Goal: Task Accomplishment & Management: Manage account settings

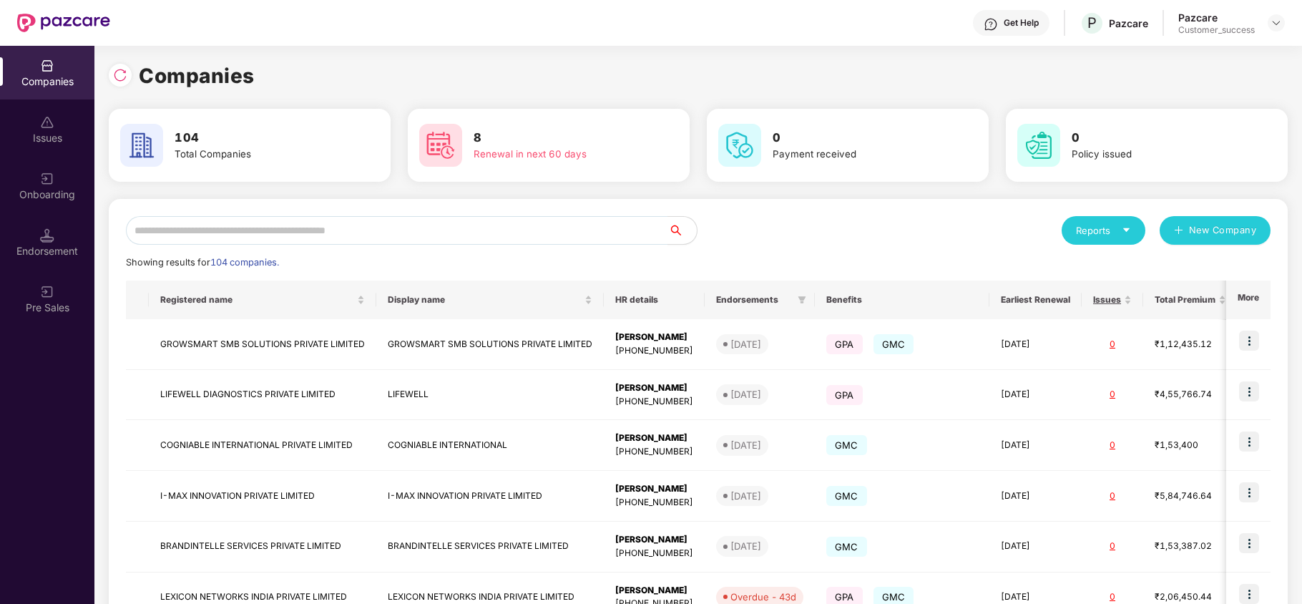
click at [60, 185] on div "Onboarding" at bounding box center [47, 186] width 94 height 54
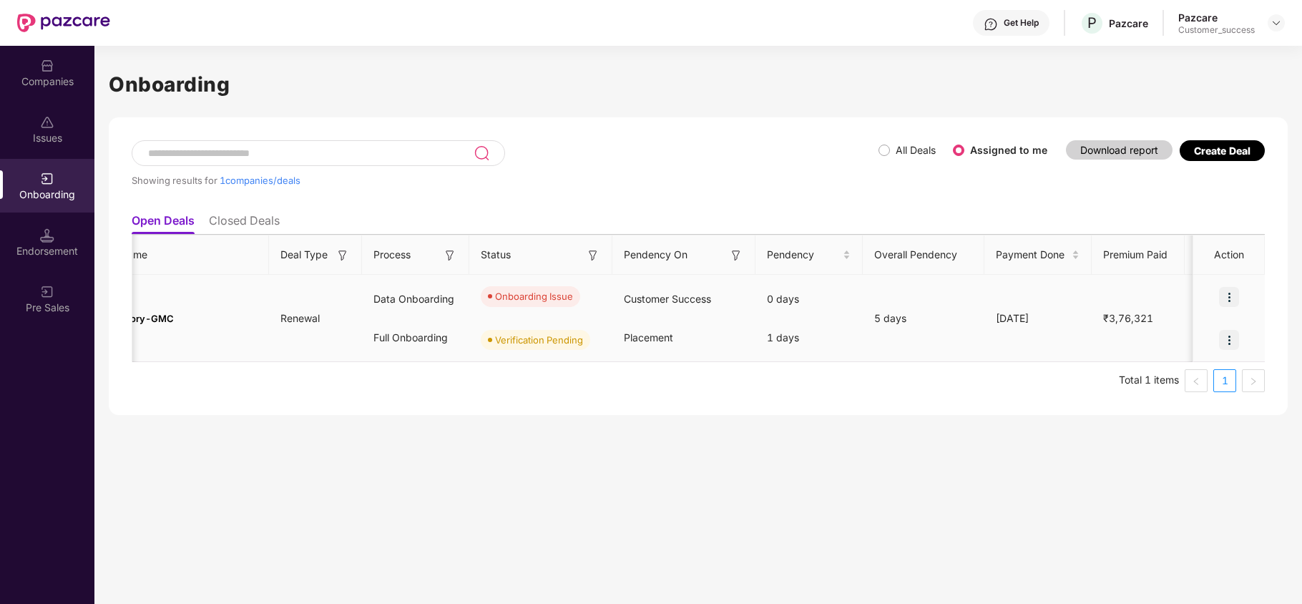
scroll to position [0, 100]
click at [1229, 291] on img at bounding box center [1229, 297] width 20 height 20
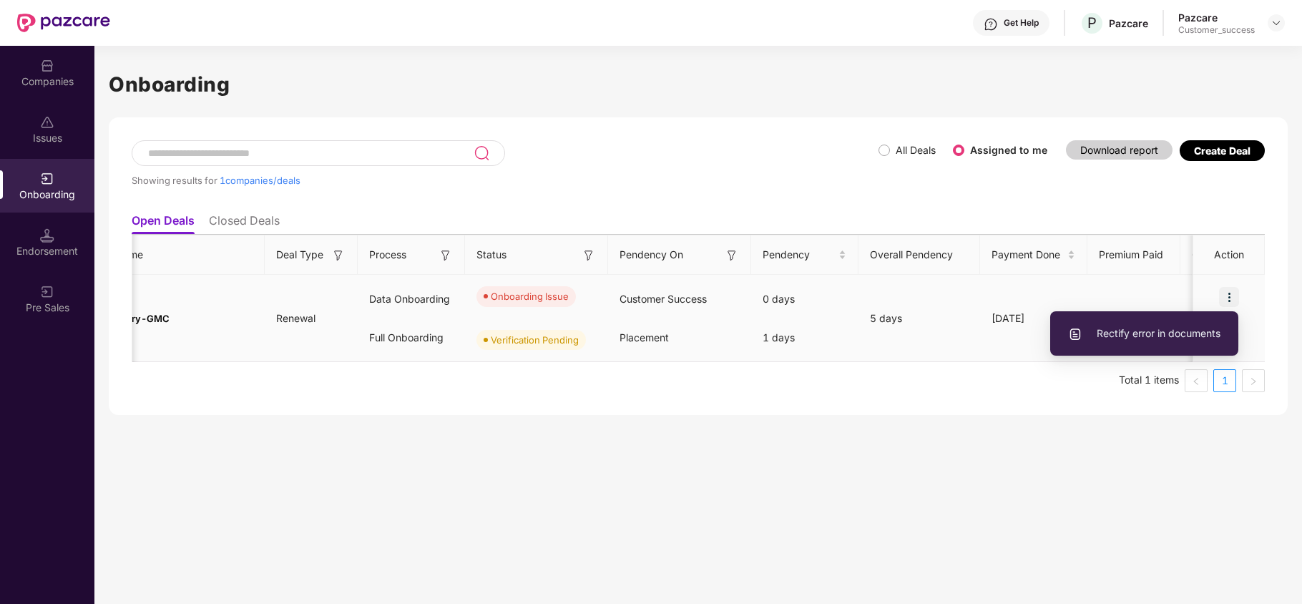
click at [1176, 336] on span "Rectify error in documents" at bounding box center [1144, 334] width 152 height 16
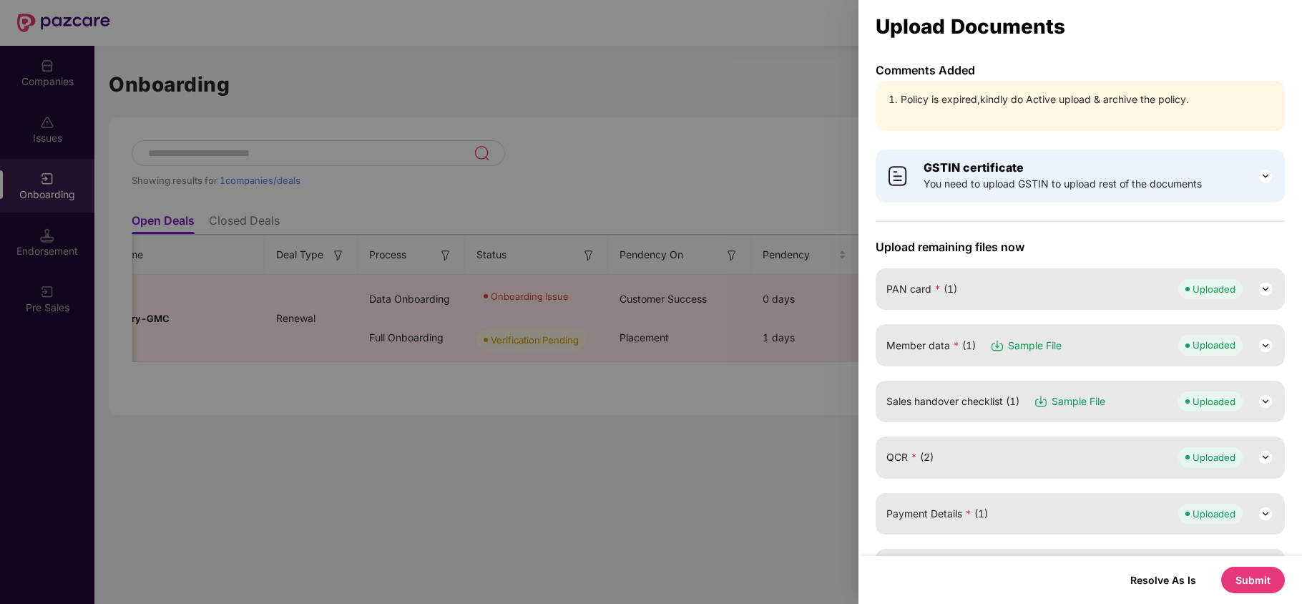
click at [722, 144] on div at bounding box center [651, 302] width 1302 height 604
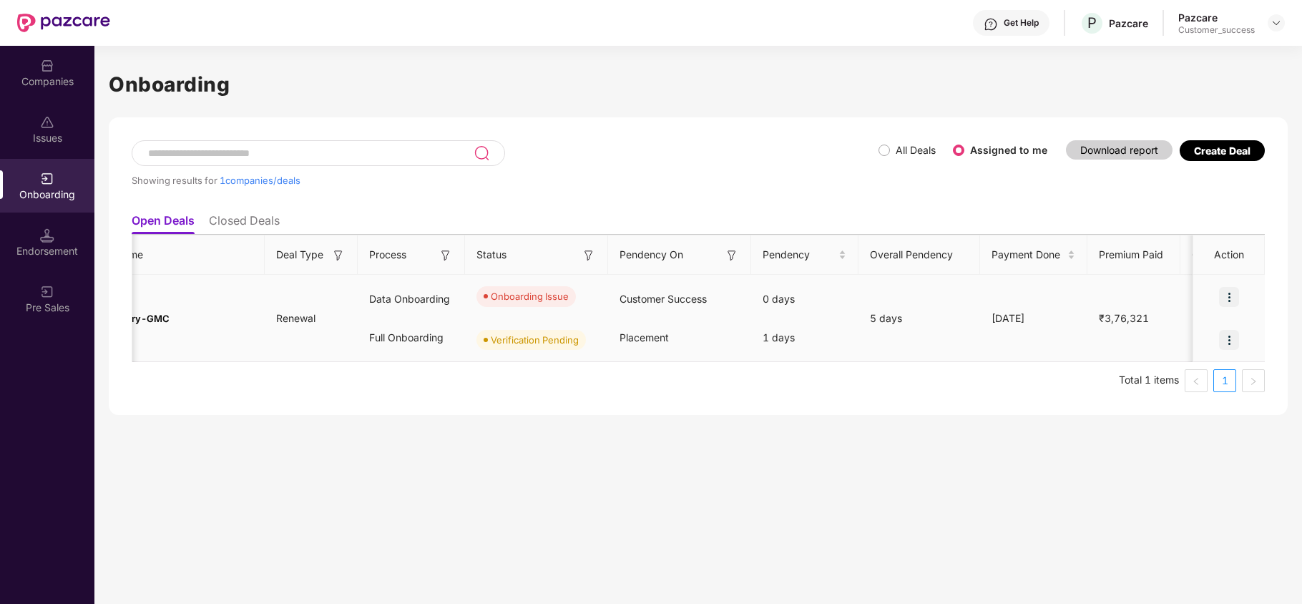
scroll to position [0, 0]
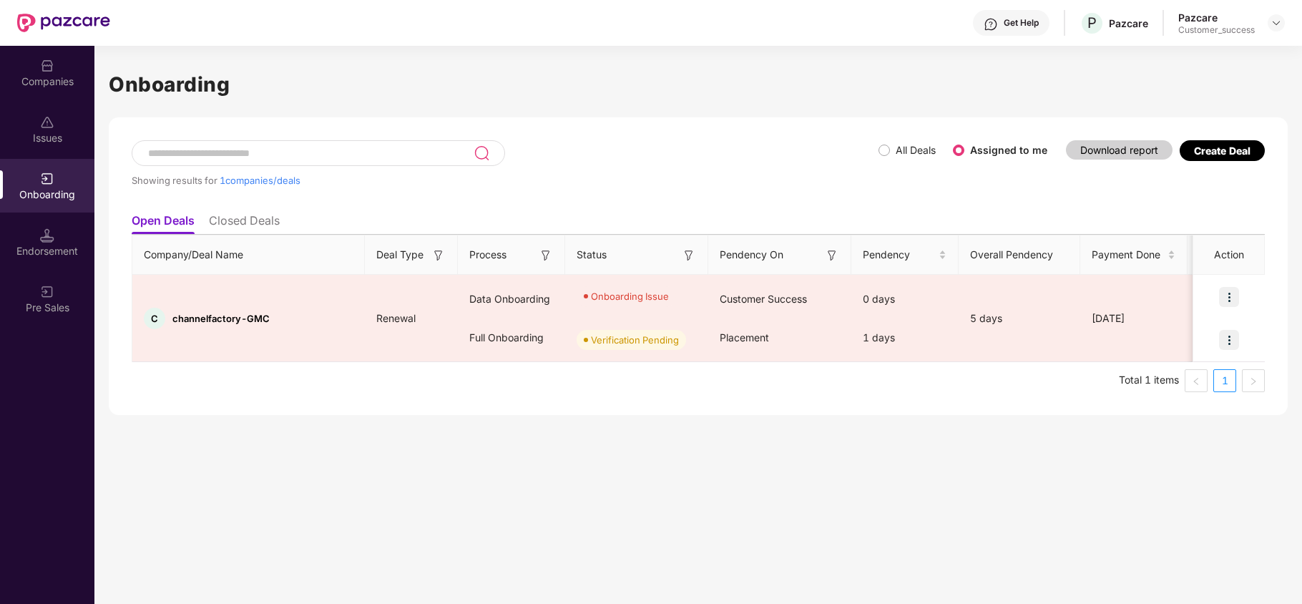
click at [12, 69] on div "Companies" at bounding box center [47, 73] width 94 height 54
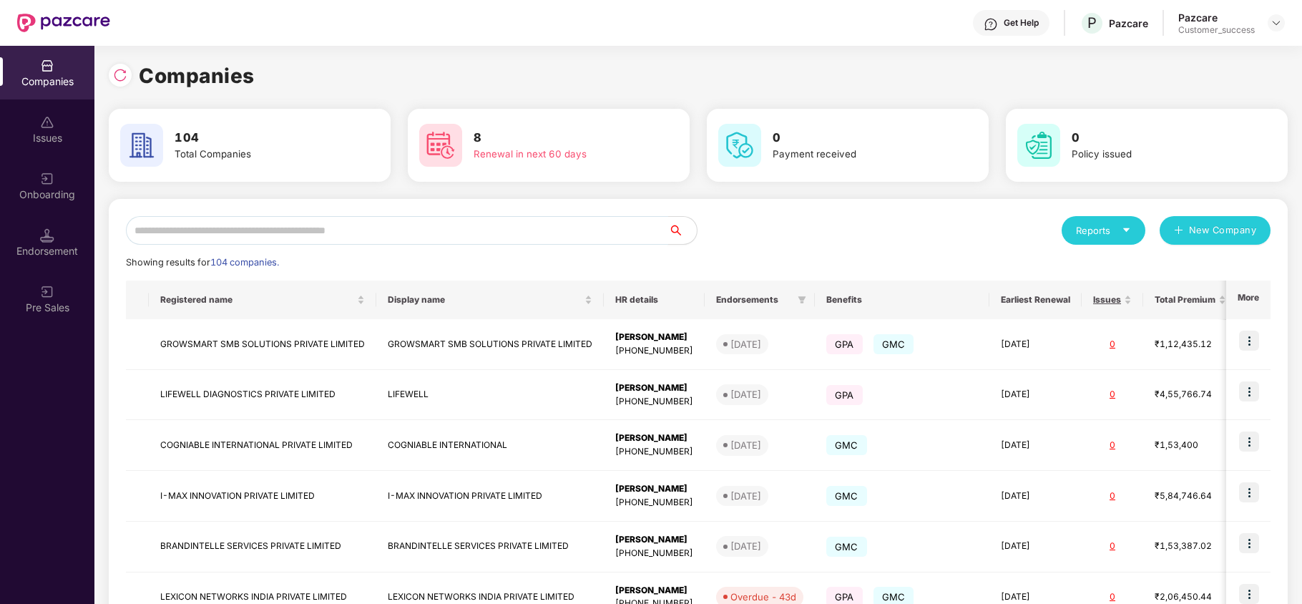
click at [307, 238] on input "text" at bounding box center [397, 230] width 542 height 29
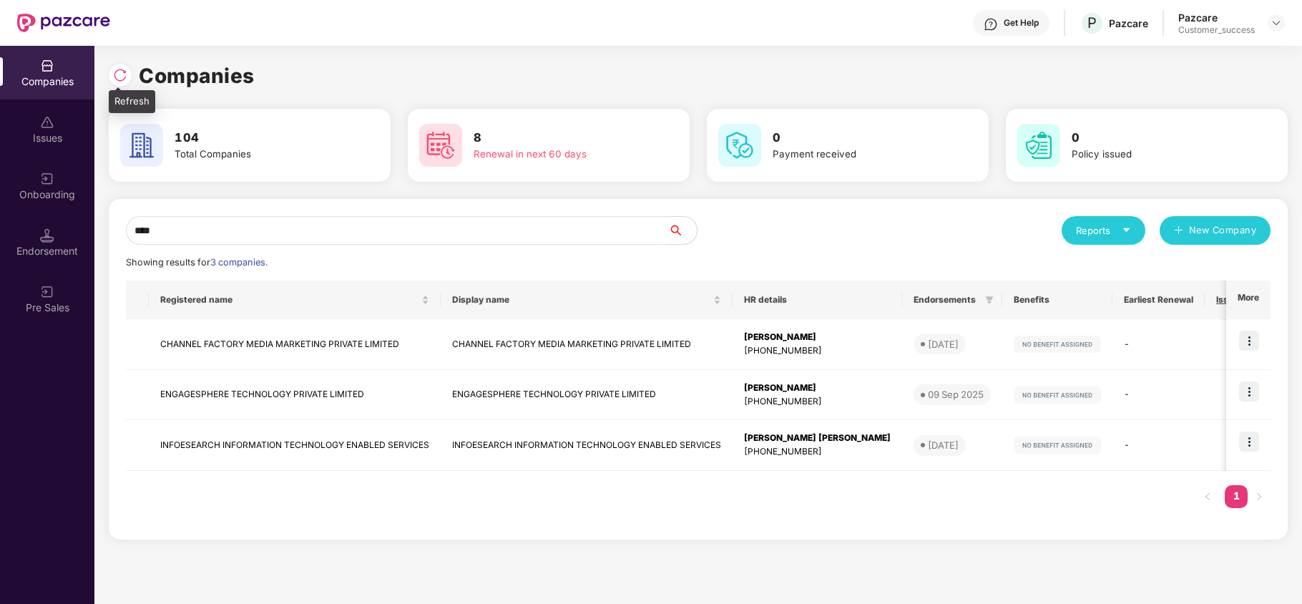
click at [113, 72] on img at bounding box center [120, 75] width 14 height 14
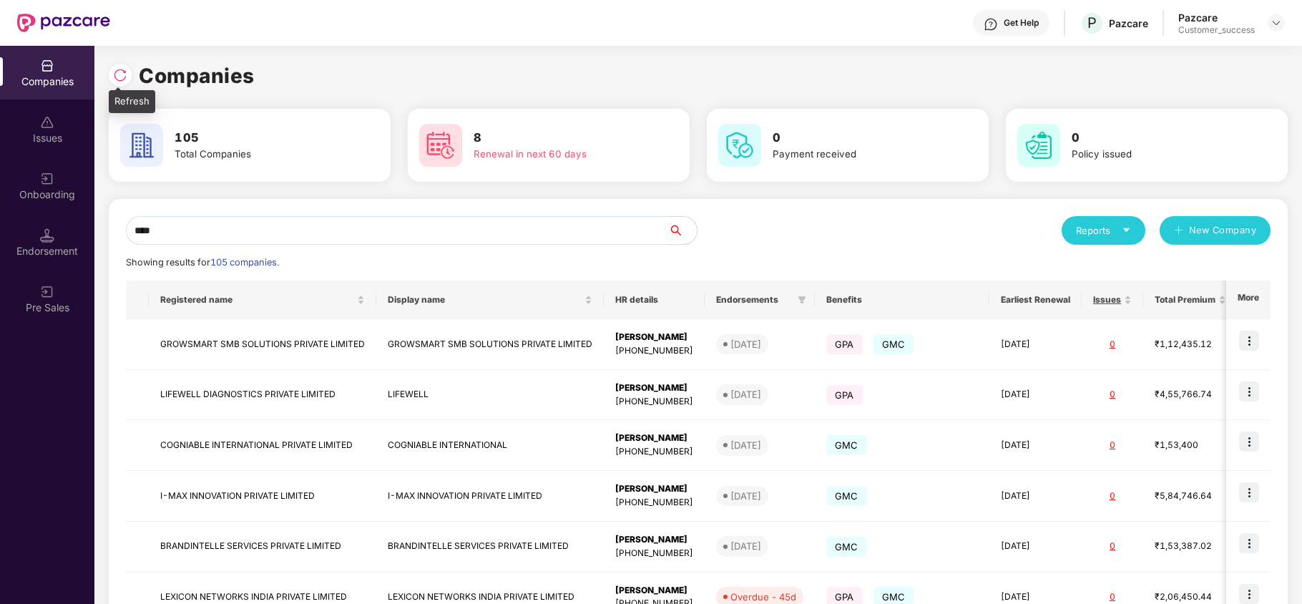
click at [114, 70] on img at bounding box center [120, 75] width 14 height 14
click at [278, 239] on input "****" at bounding box center [397, 230] width 542 height 29
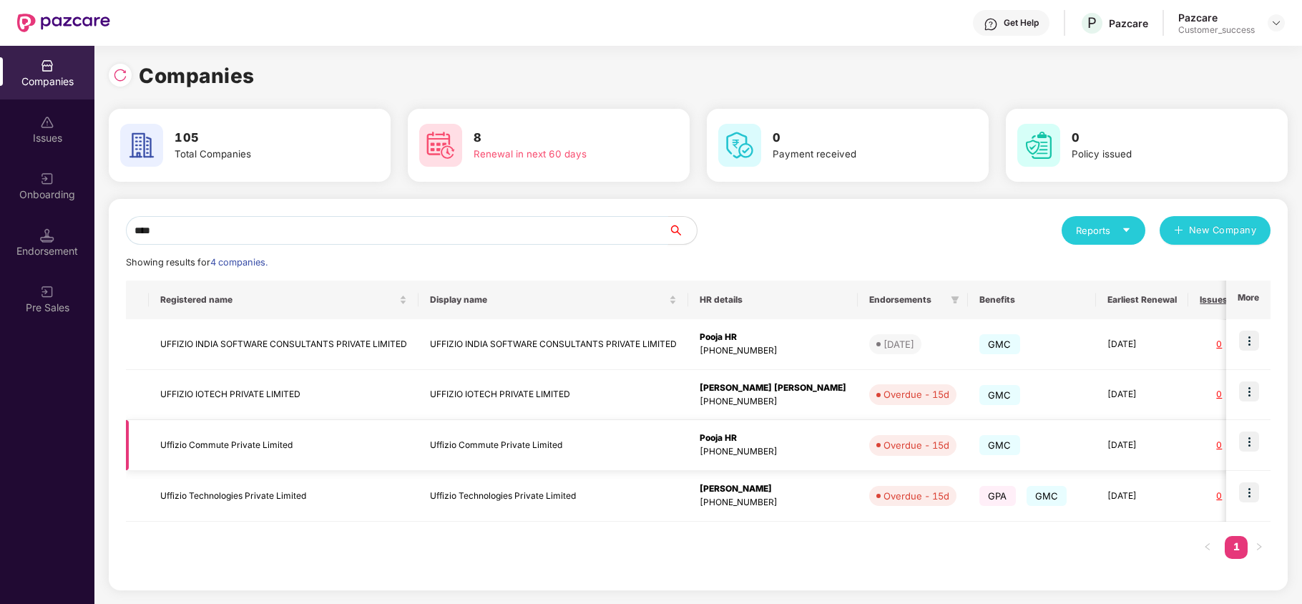
type input "****"
click at [233, 444] on td "Uffizio Commute Private Limited" at bounding box center [284, 445] width 270 height 51
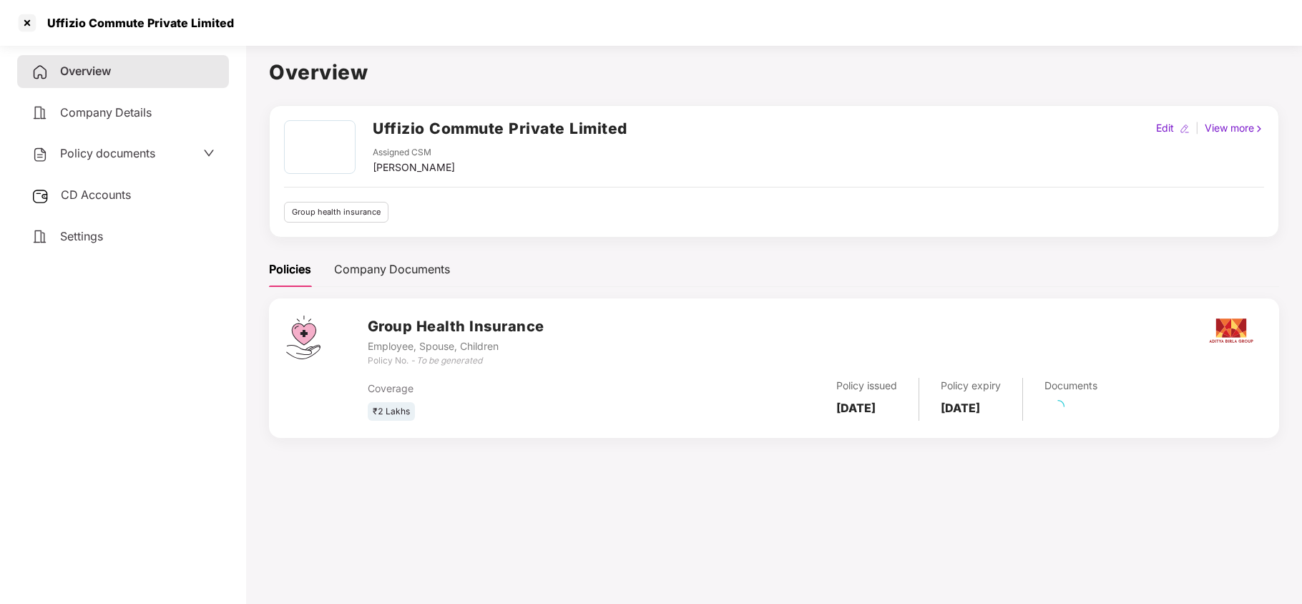
click at [104, 155] on span "Policy documents" at bounding box center [107, 153] width 95 height 14
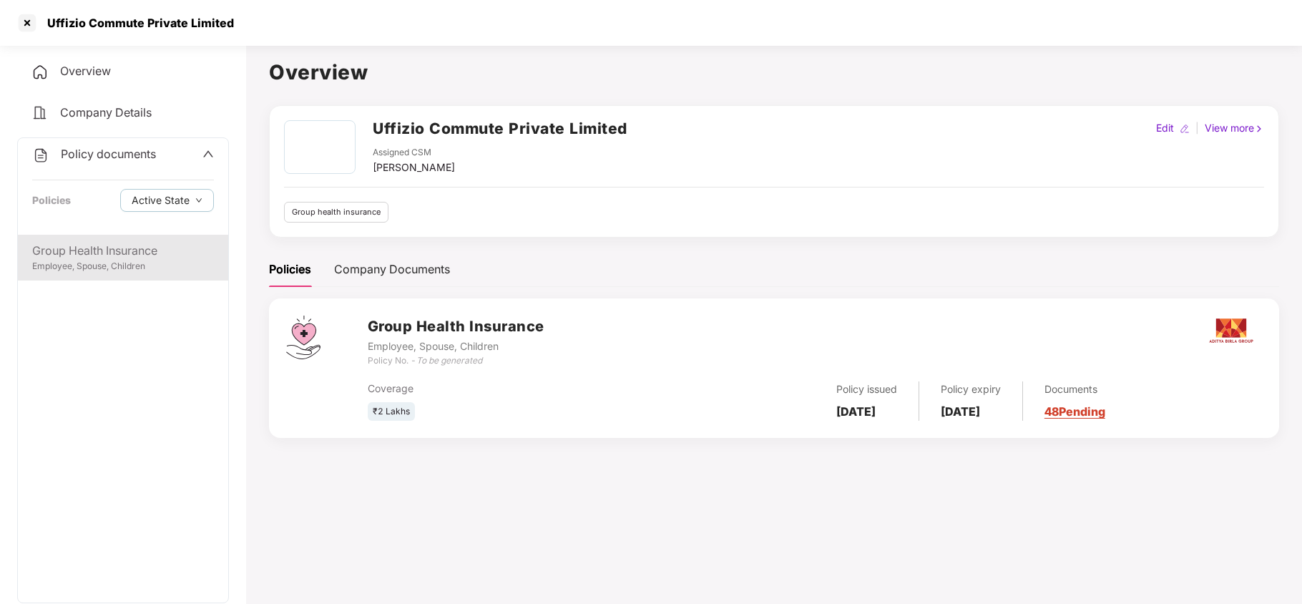
click at [93, 249] on div "Group Health Insurance" at bounding box center [123, 251] width 182 height 18
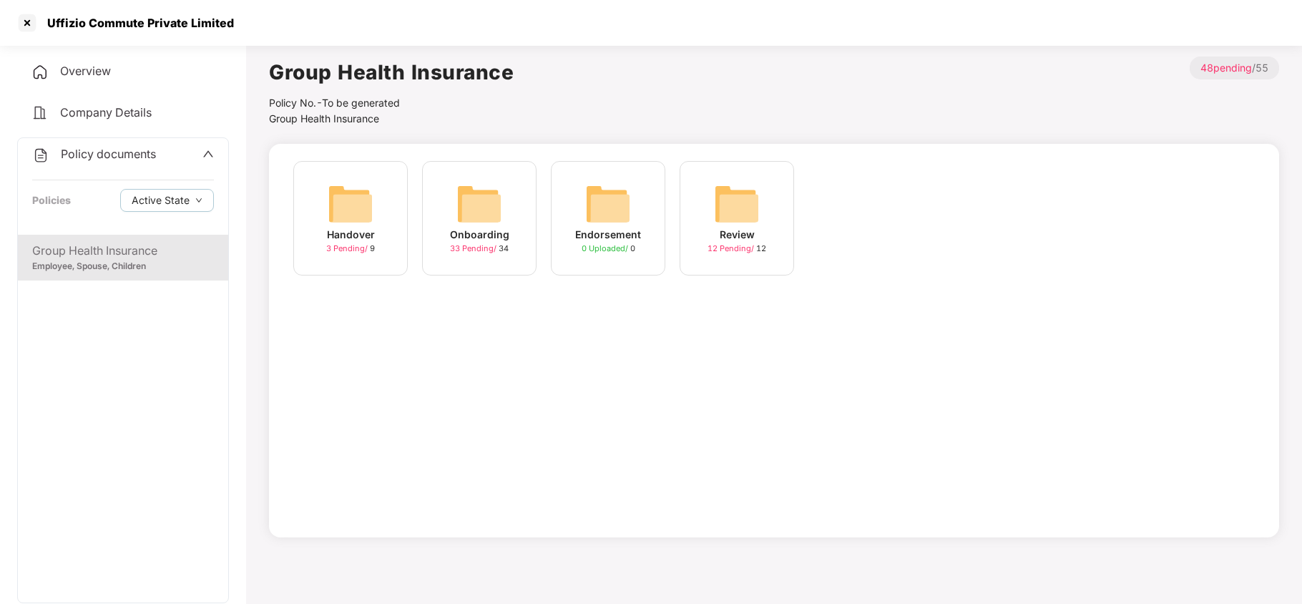
click at [479, 195] on img at bounding box center [480, 204] width 46 height 46
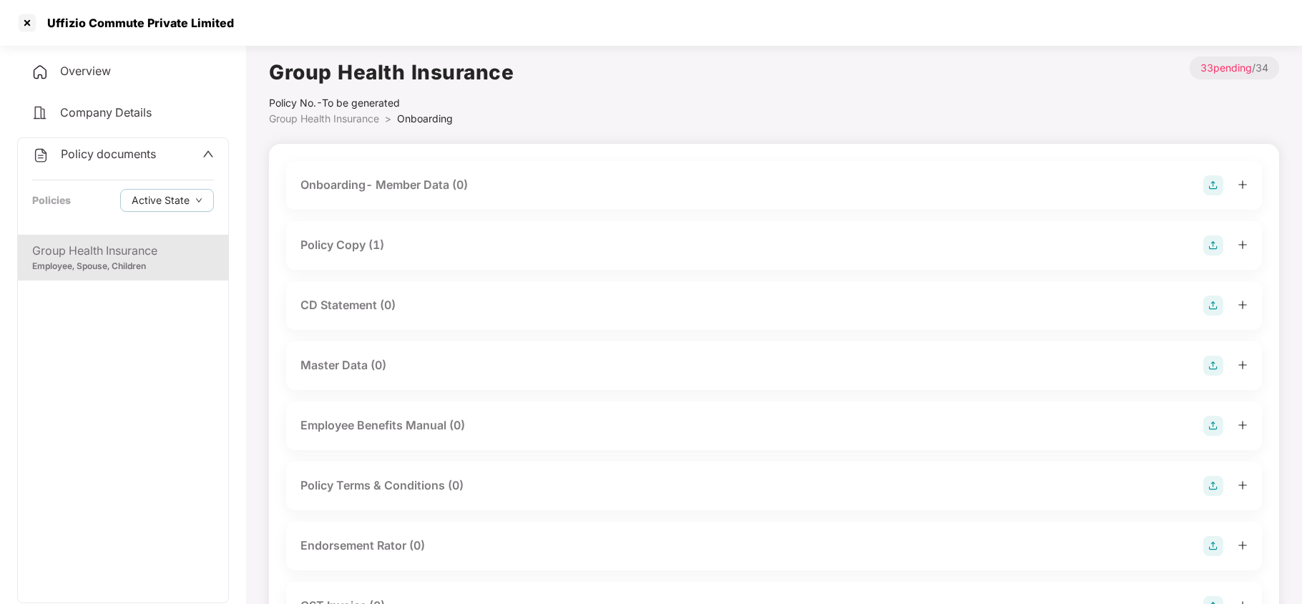
click at [431, 238] on div "Policy Copy (1)" at bounding box center [774, 245] width 947 height 20
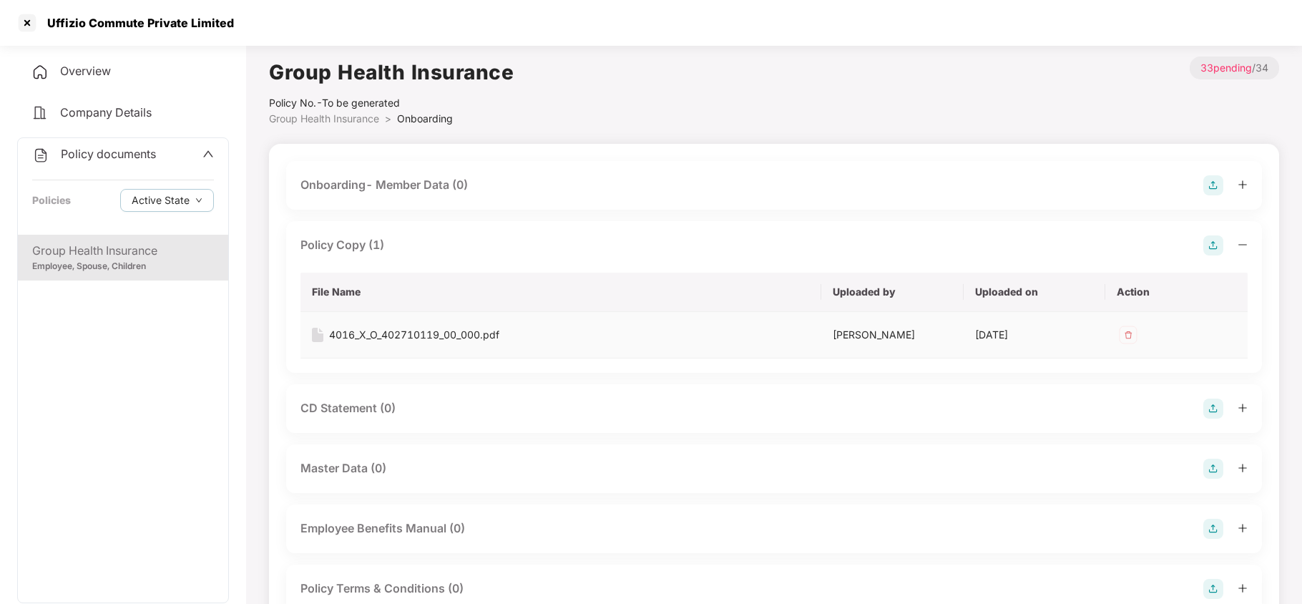
click at [1123, 329] on img at bounding box center [1128, 334] width 23 height 23
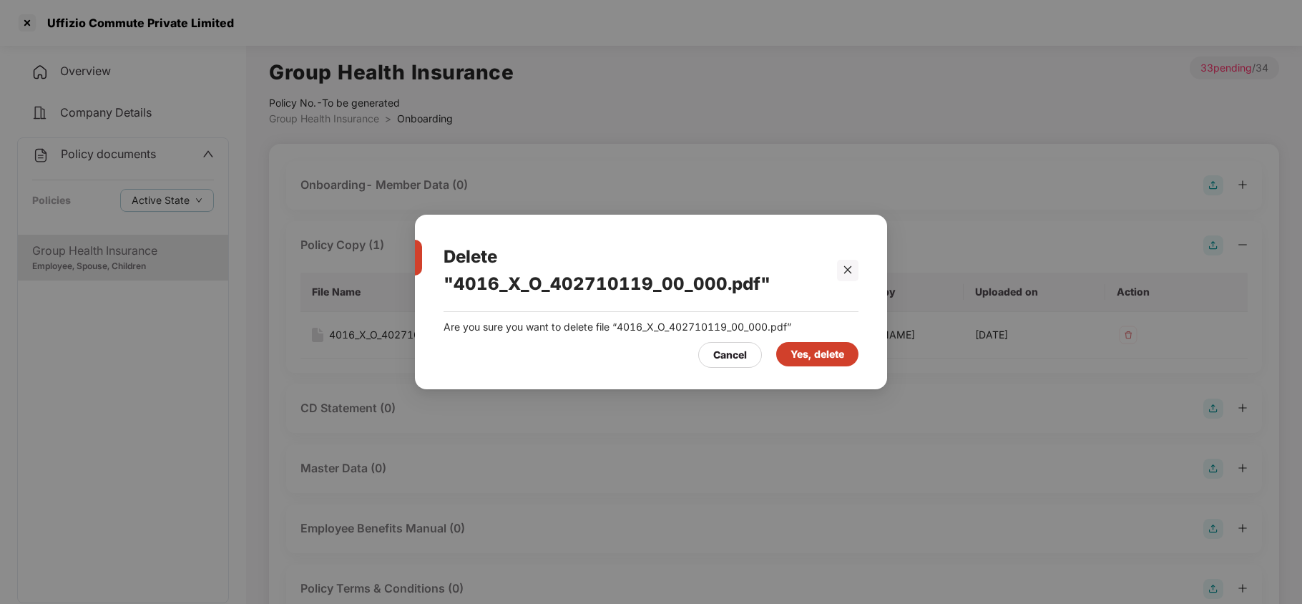
click at [796, 346] on div "Yes, delete" at bounding box center [818, 354] width 54 height 16
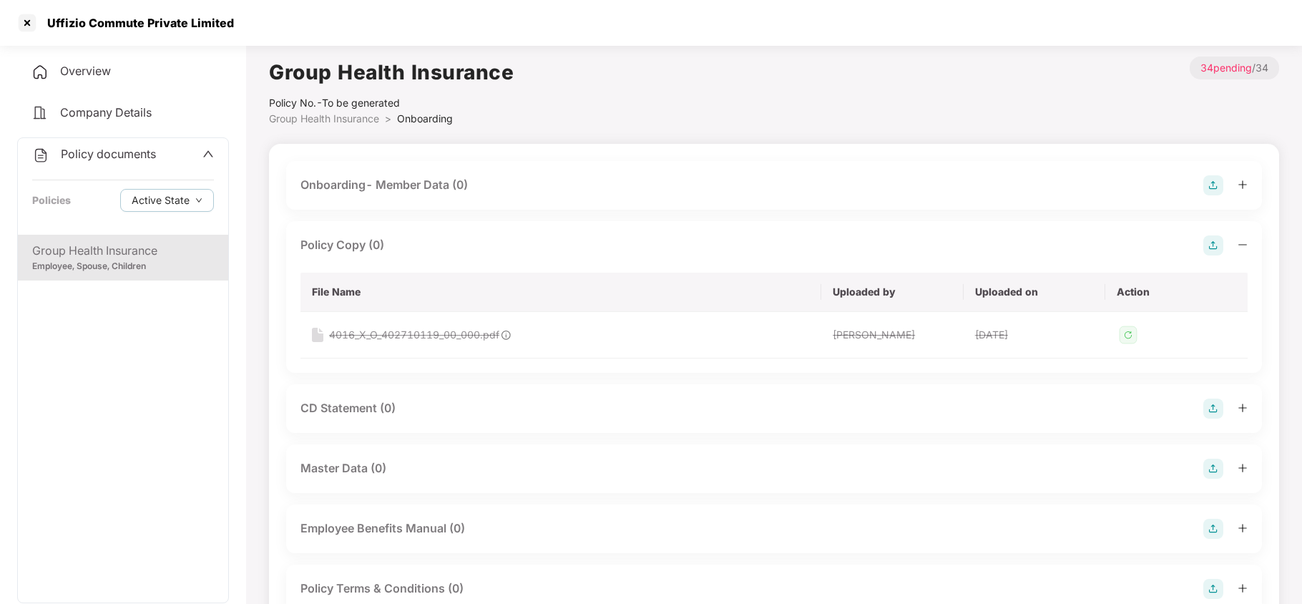
click at [1211, 246] on img at bounding box center [1214, 245] width 20 height 20
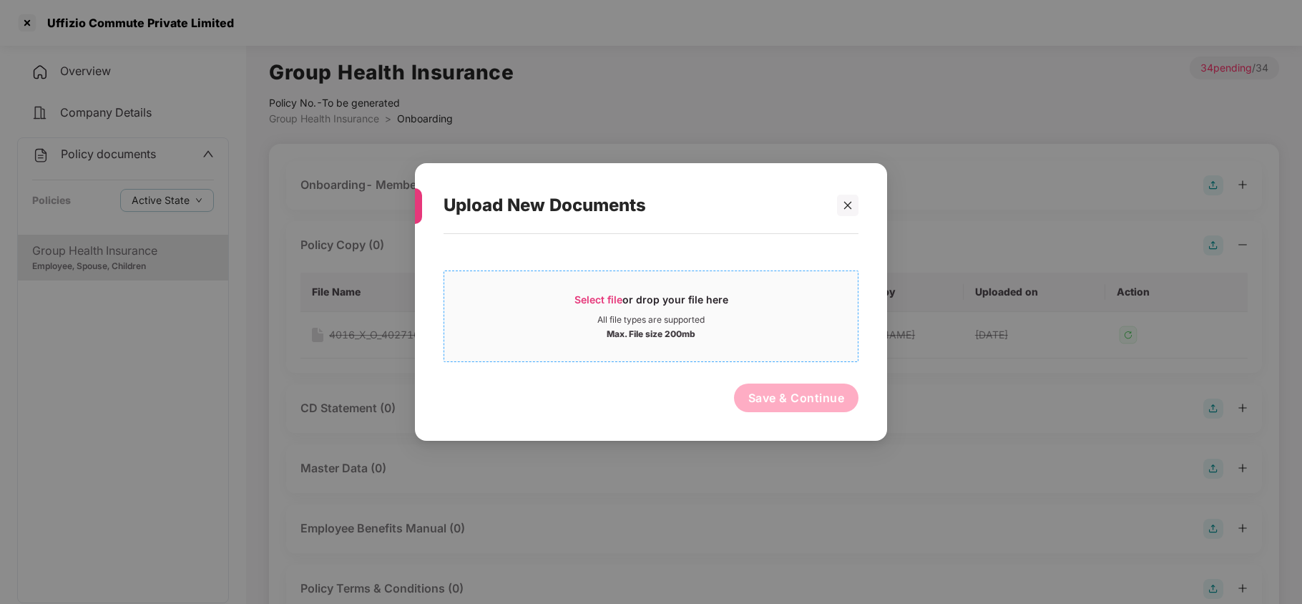
click at [601, 301] on span "Select file" at bounding box center [599, 299] width 48 height 12
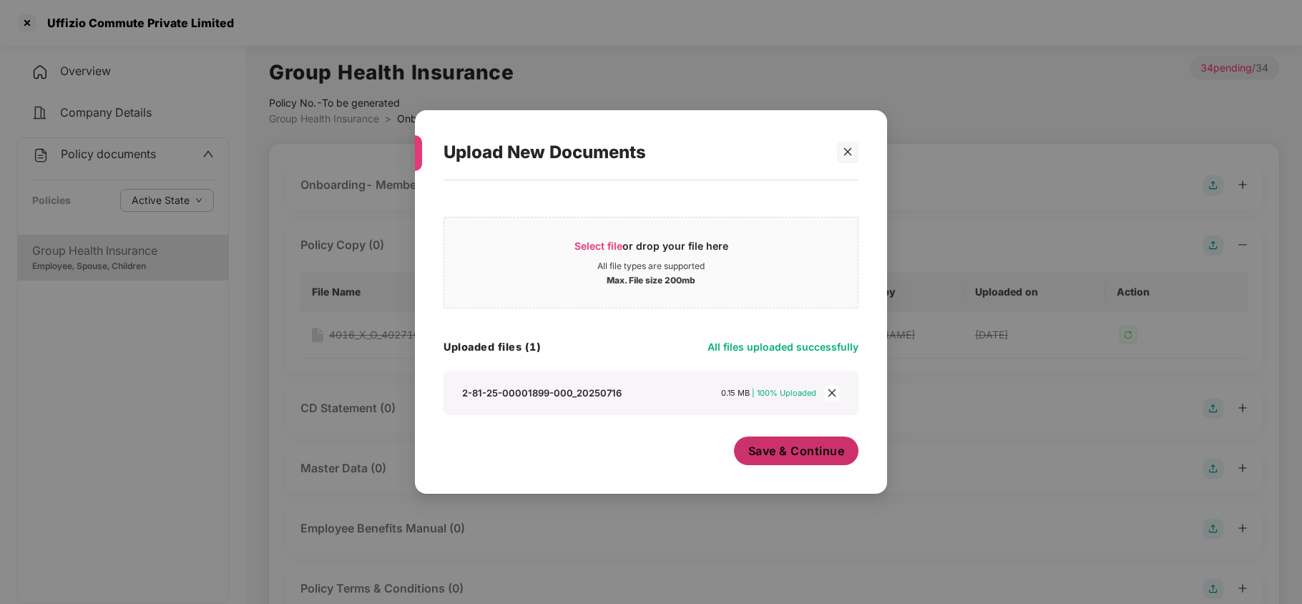
click at [800, 455] on span "Save & Continue" at bounding box center [797, 451] width 97 height 16
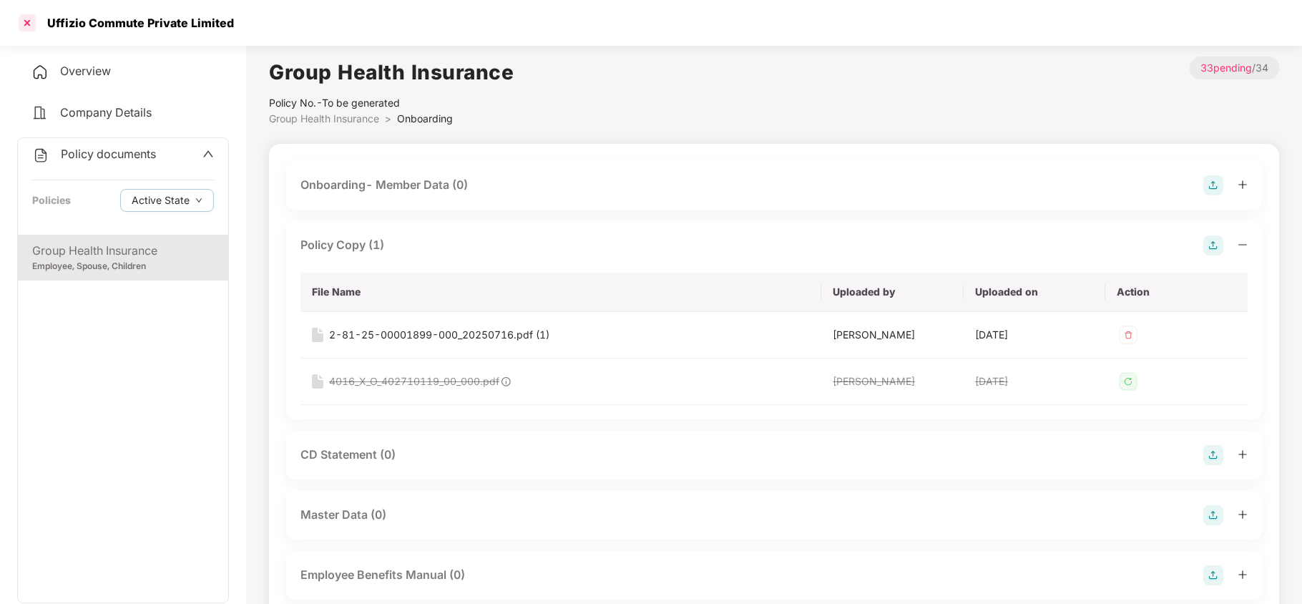
click at [27, 19] on div at bounding box center [27, 22] width 23 height 23
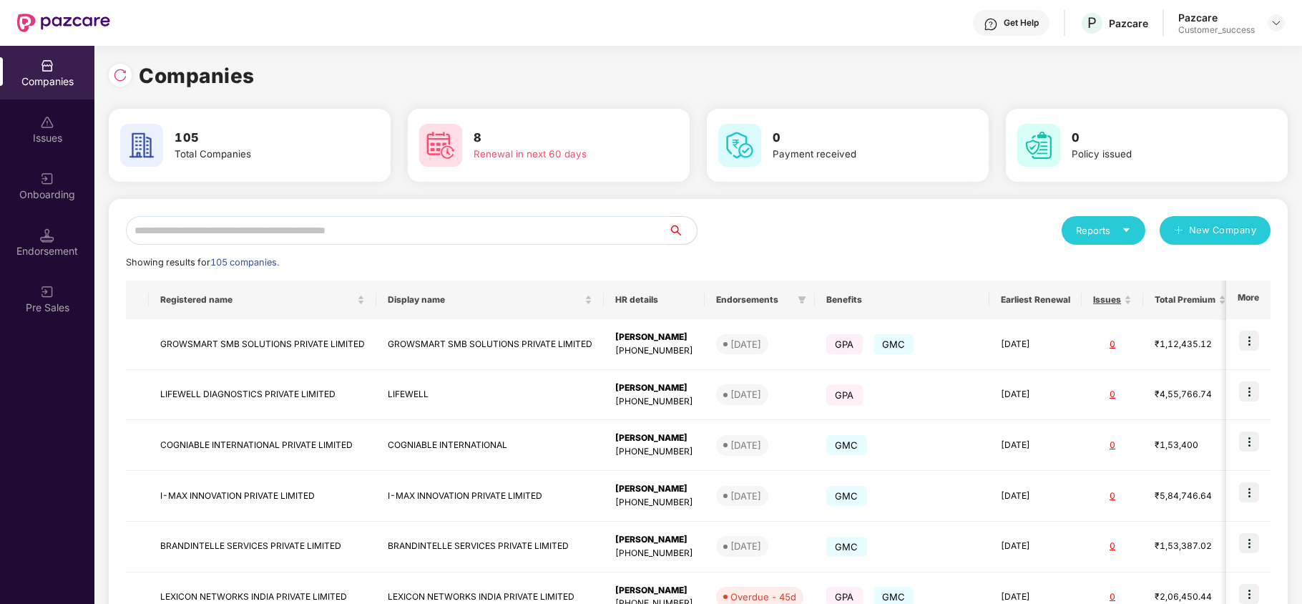
click at [270, 230] on input "text" at bounding box center [397, 230] width 542 height 29
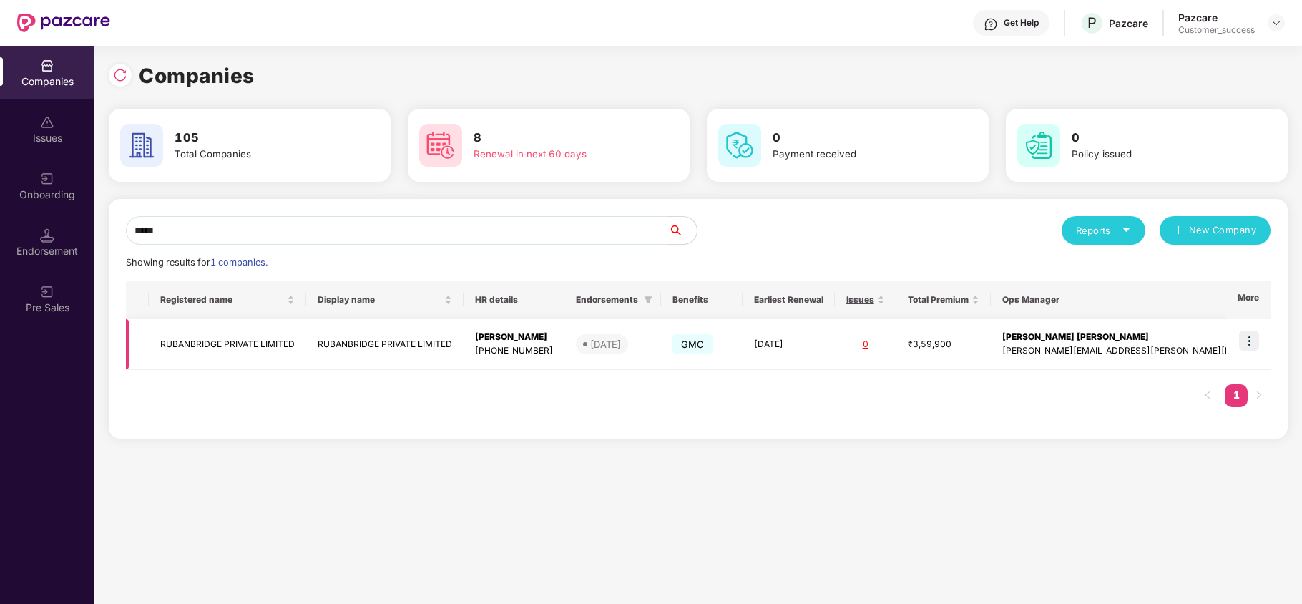
type input "*****"
drag, startPoint x: 1255, startPoint y: 336, endPoint x: 1220, endPoint y: 350, distance: 37.6
click at [1254, 336] on img at bounding box center [1249, 341] width 20 height 20
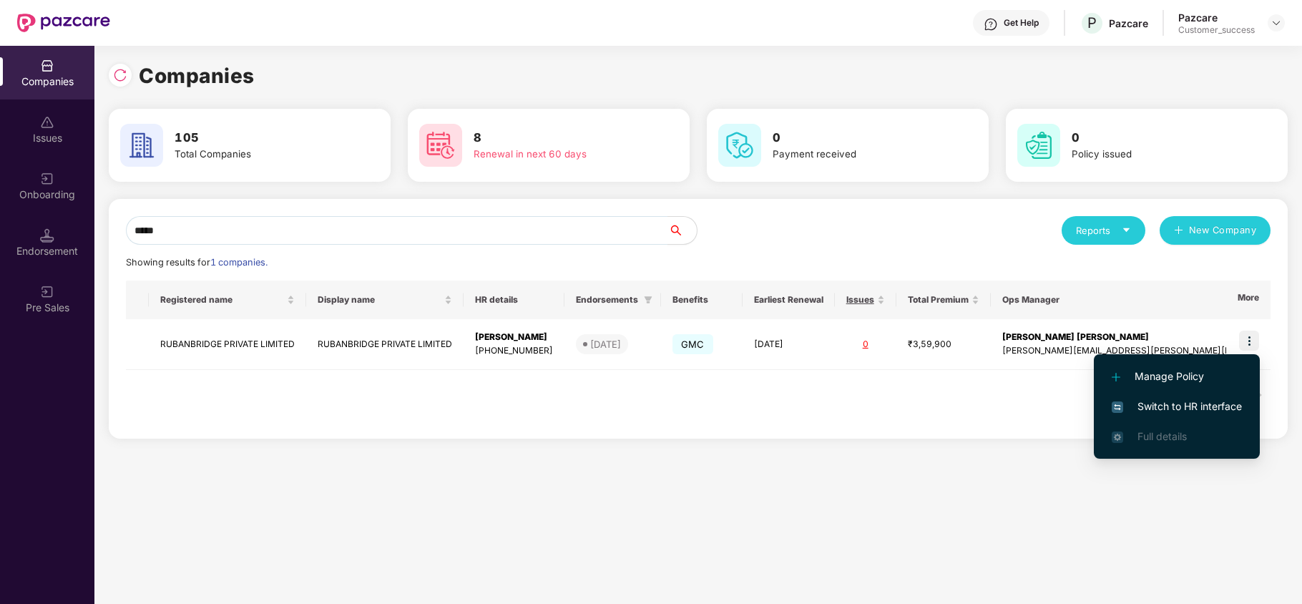
click at [1141, 402] on span "Switch to HR interface" at bounding box center [1177, 407] width 130 height 16
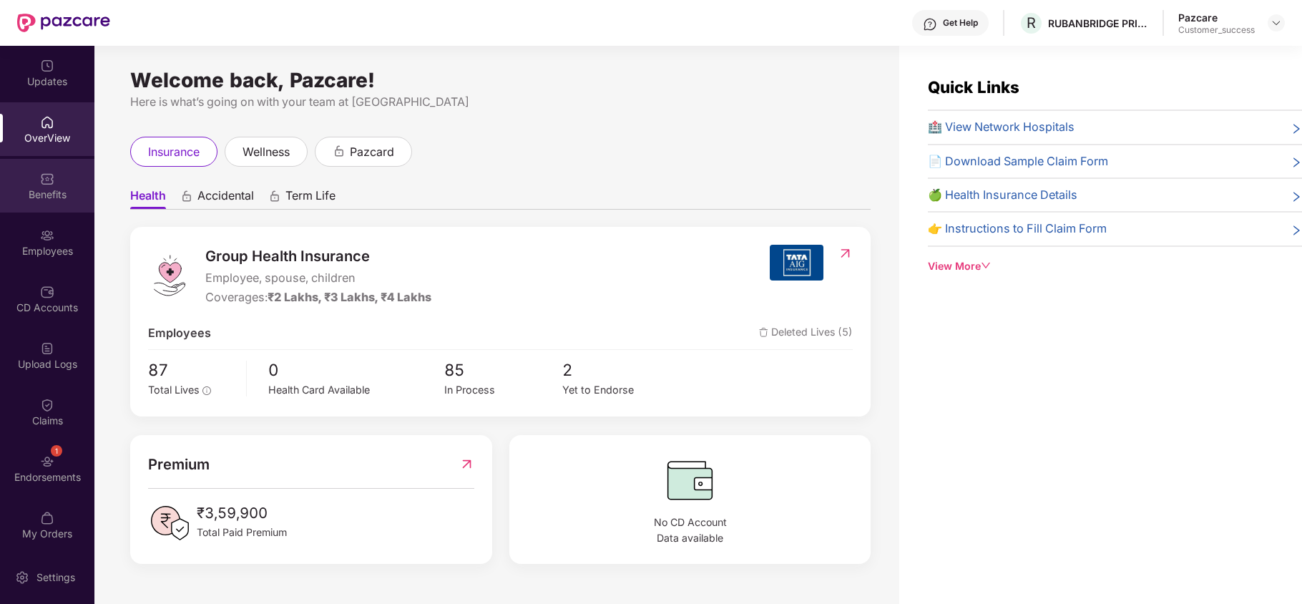
click at [38, 196] on div "Benefits" at bounding box center [47, 194] width 94 height 14
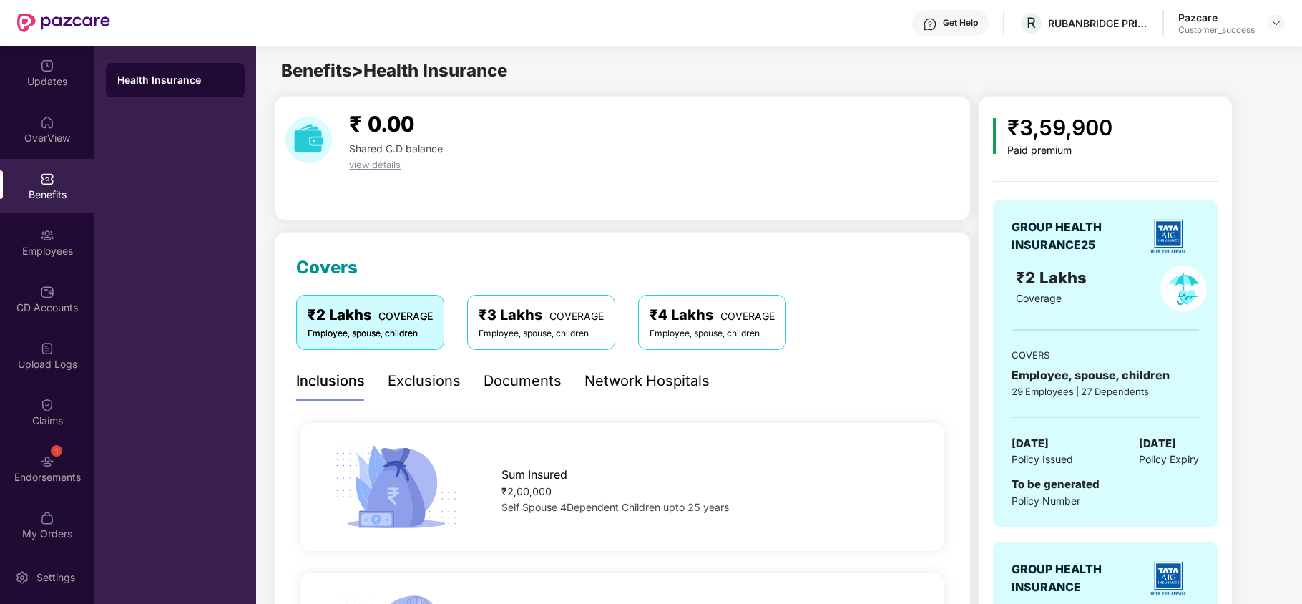
click at [605, 382] on div "Network Hospitals" at bounding box center [647, 381] width 125 height 22
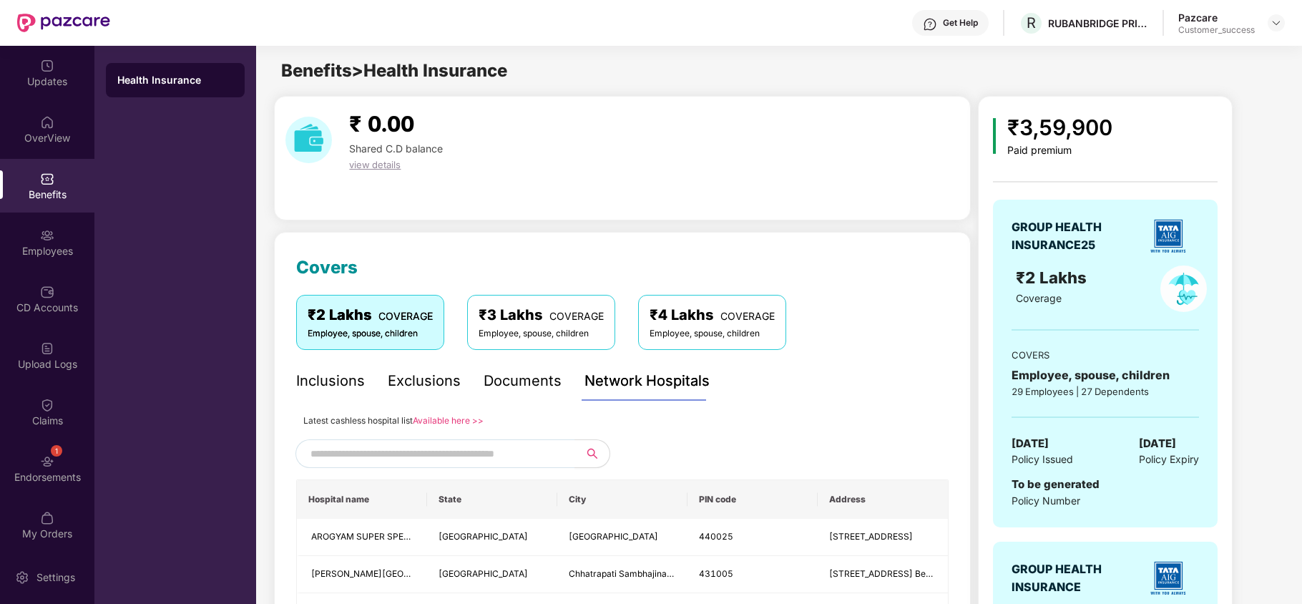
click at [436, 418] on link "Available here >>" at bounding box center [448, 420] width 71 height 11
click at [1277, 23] on img at bounding box center [1276, 22] width 11 height 11
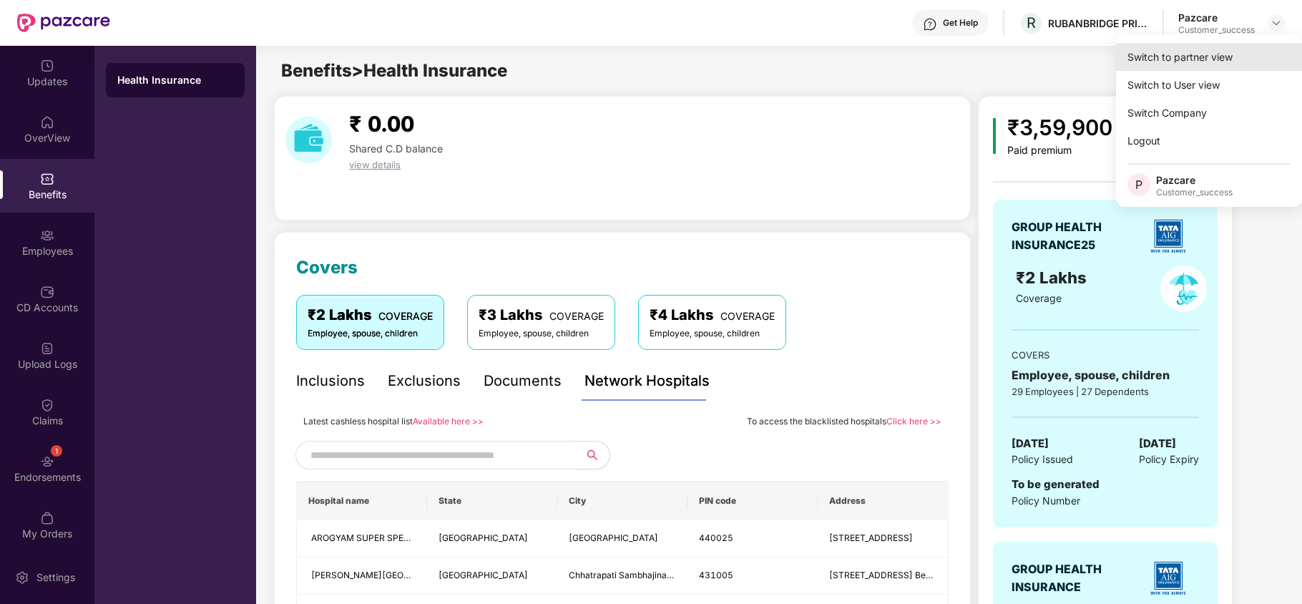
click at [1227, 47] on div "Switch to partner view" at bounding box center [1209, 57] width 186 height 28
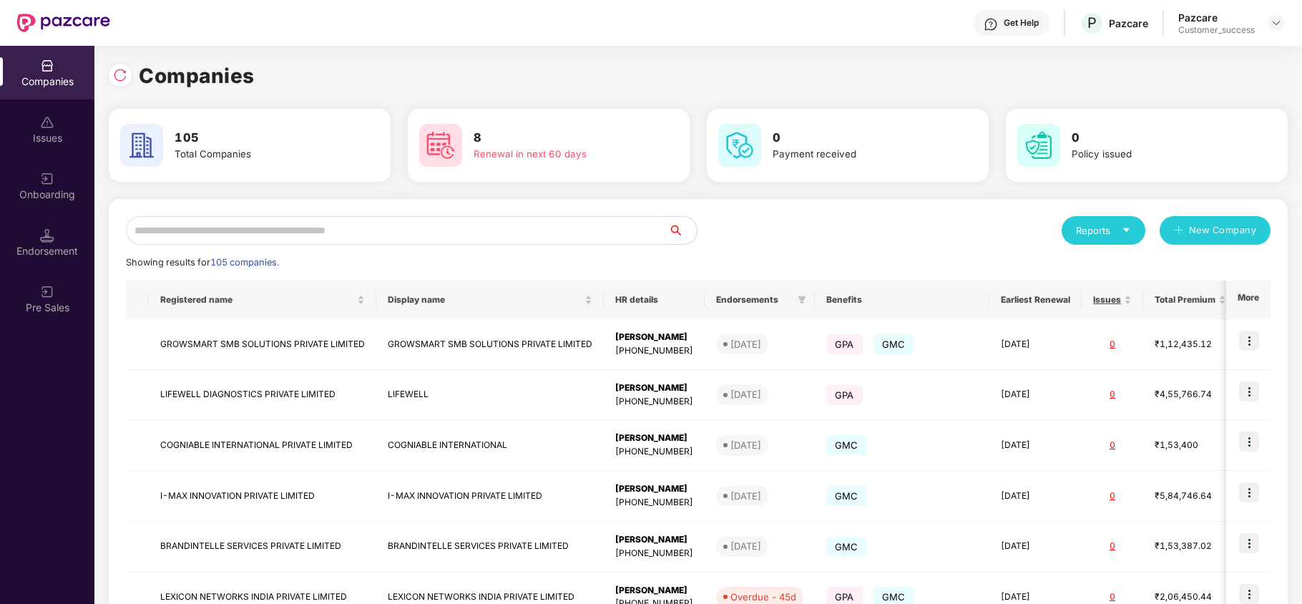
click at [353, 238] on input "text" at bounding box center [397, 230] width 542 height 29
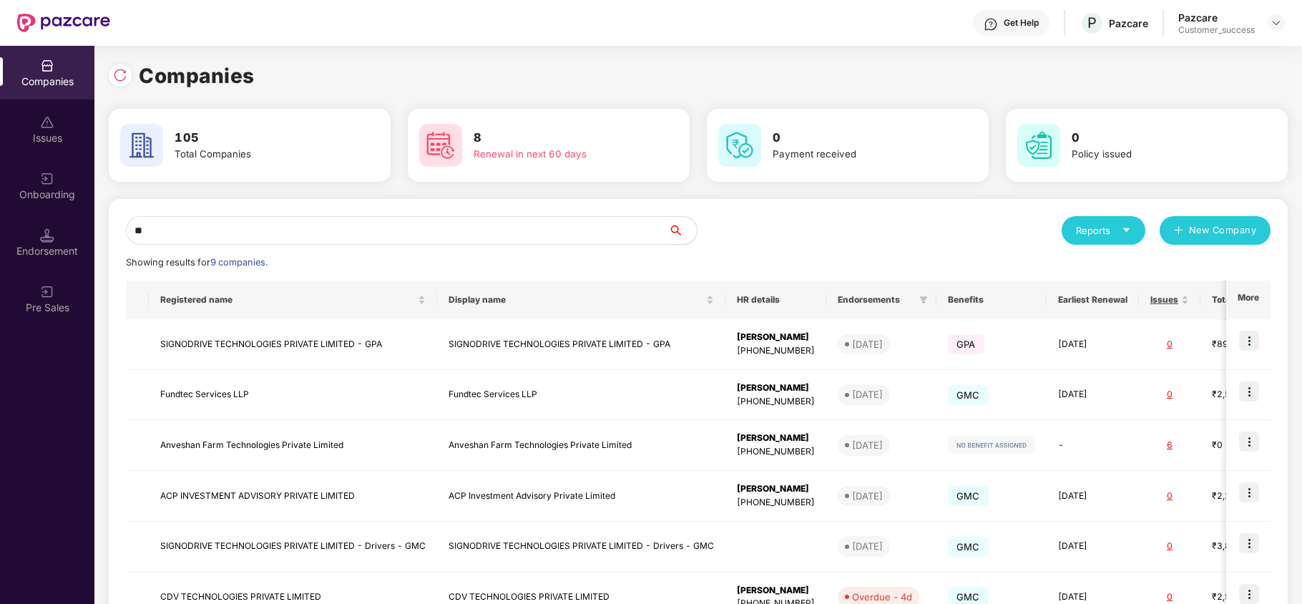
type input "*"
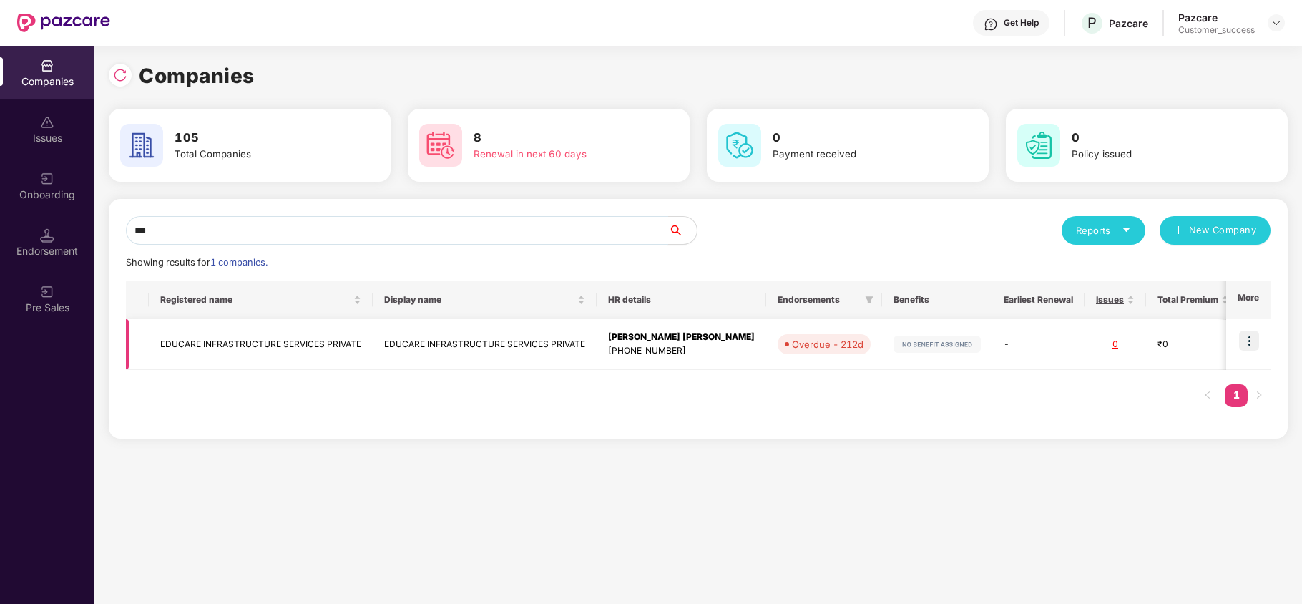
type input "***"
click at [1248, 338] on img at bounding box center [1249, 341] width 20 height 20
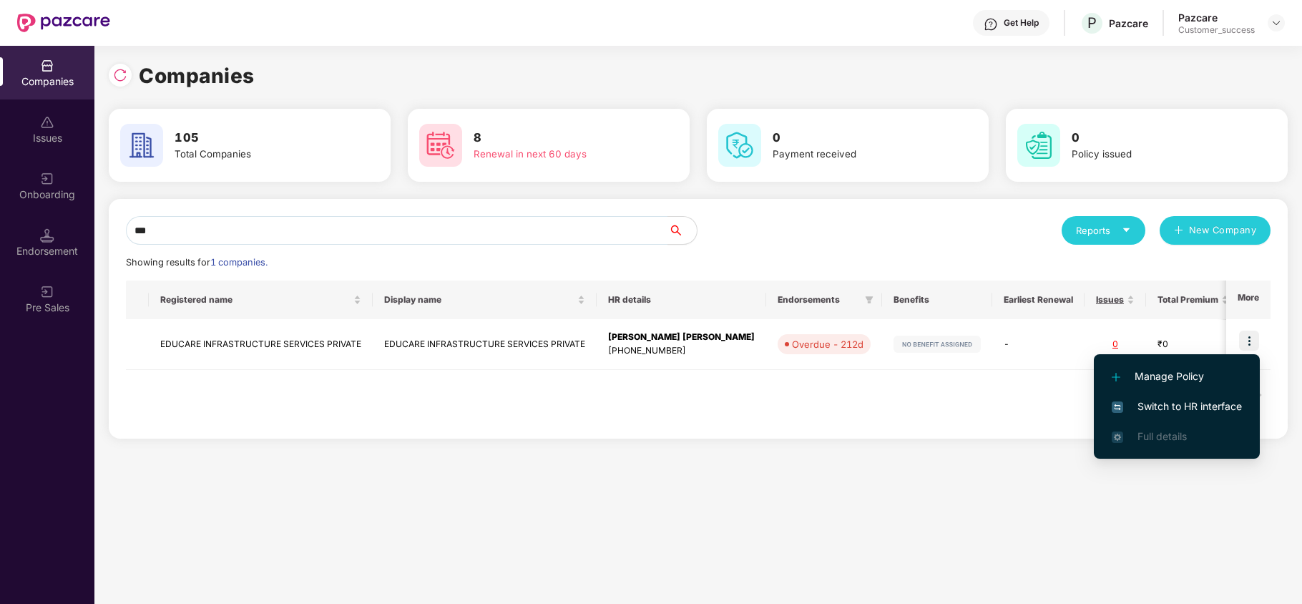
click at [1158, 409] on span "Switch to HR interface" at bounding box center [1177, 407] width 130 height 16
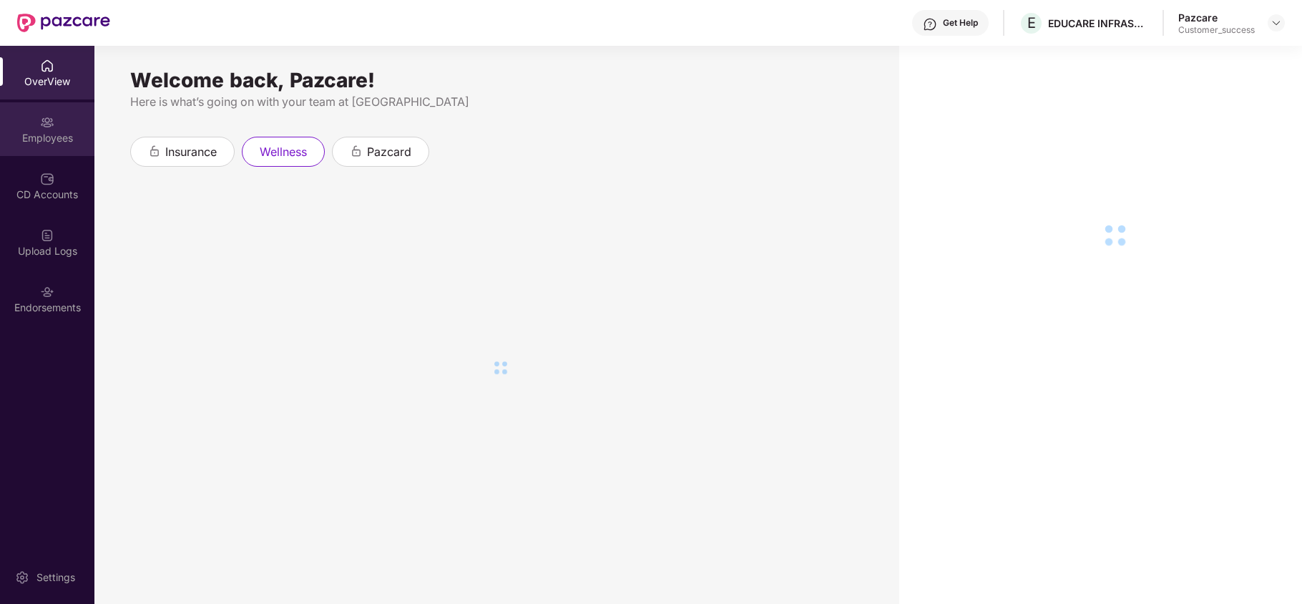
click at [37, 124] on div "Employees" at bounding box center [47, 129] width 94 height 54
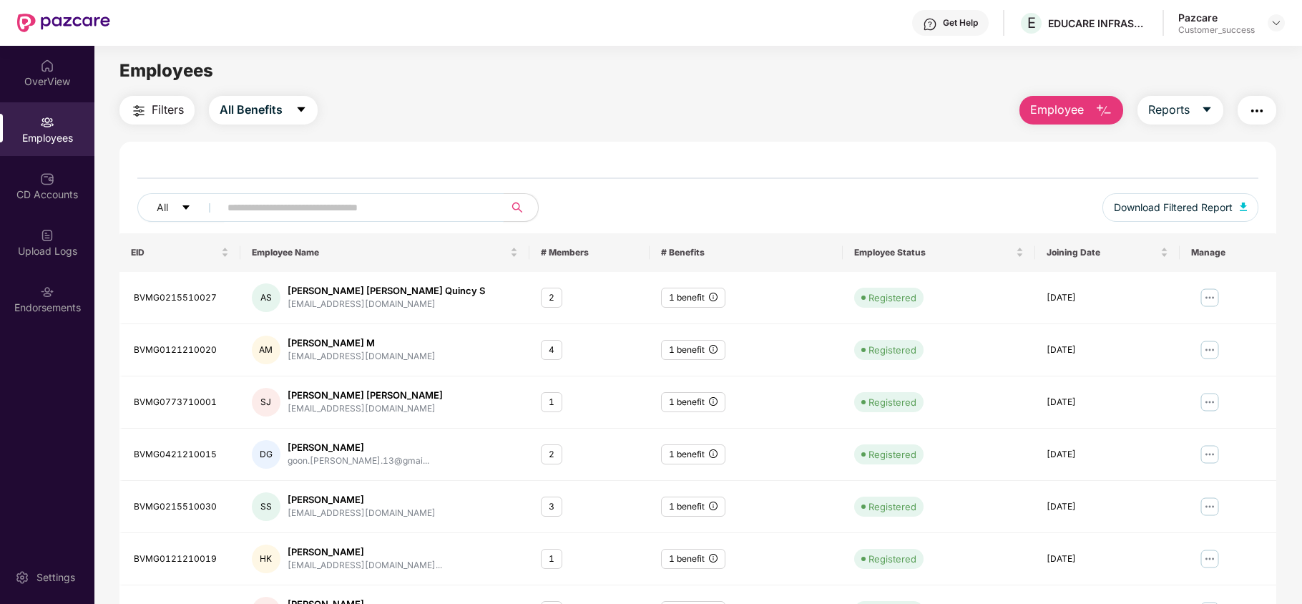
click at [269, 202] on input "text" at bounding box center [356, 207] width 257 height 21
paste input "**********"
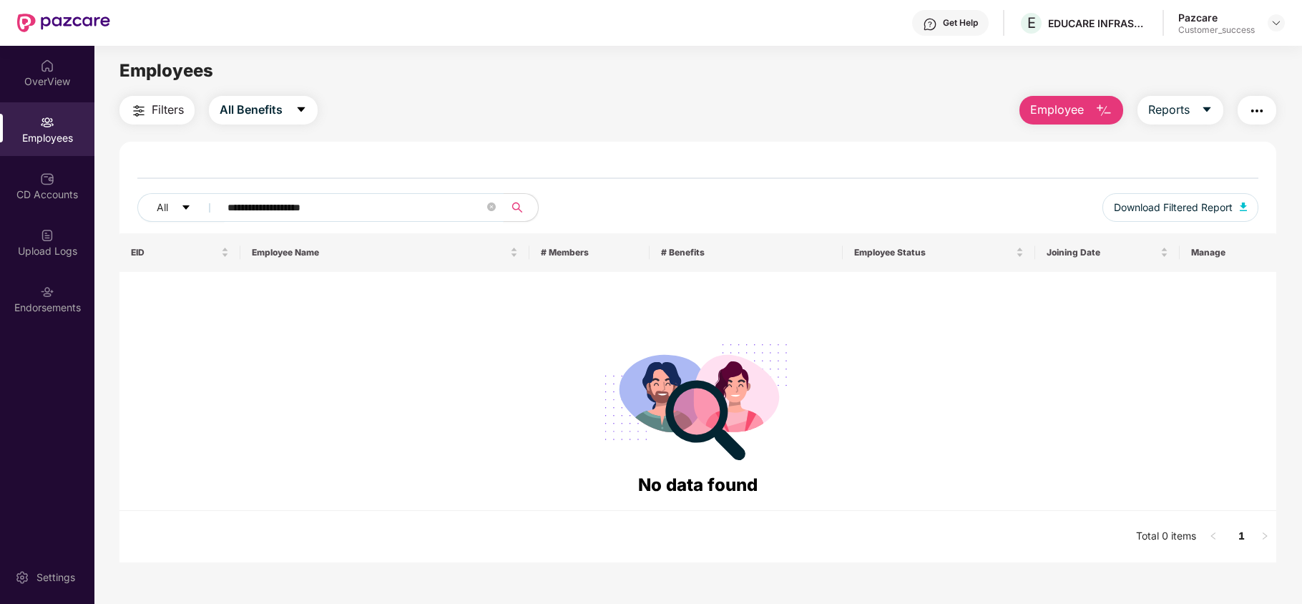
drag, startPoint x: 301, startPoint y: 207, endPoint x: 327, endPoint y: 210, distance: 26.6
click at [321, 209] on input "**********" at bounding box center [356, 207] width 257 height 21
click at [362, 219] on span "**********" at bounding box center [356, 207] width 293 height 29
click at [362, 216] on input "**********" at bounding box center [356, 207] width 257 height 21
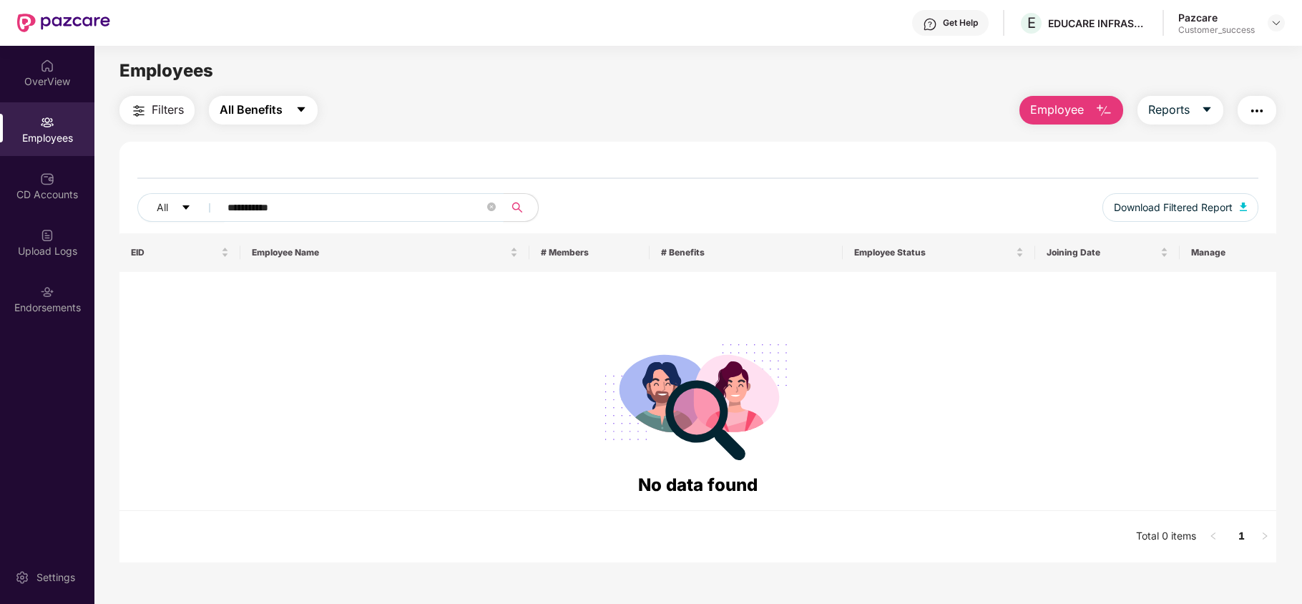
type input "**********"
click at [287, 116] on button "All Benefits" at bounding box center [263, 110] width 109 height 29
click at [305, 201] on input "**********" at bounding box center [356, 207] width 257 height 21
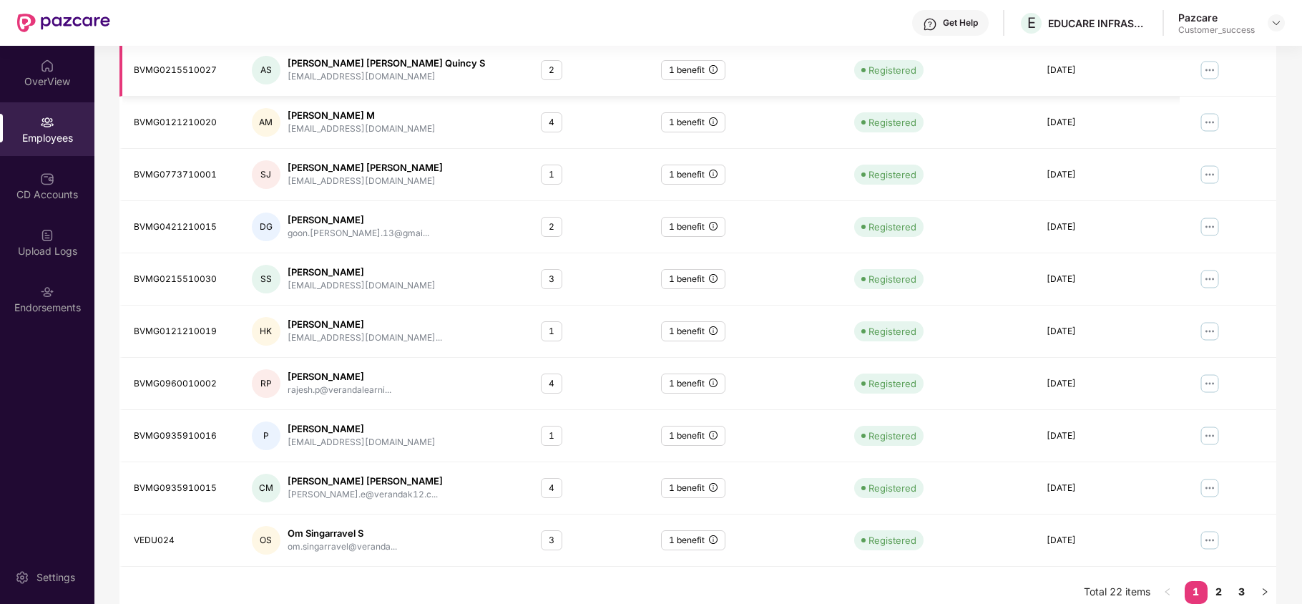
scroll to position [244, 0]
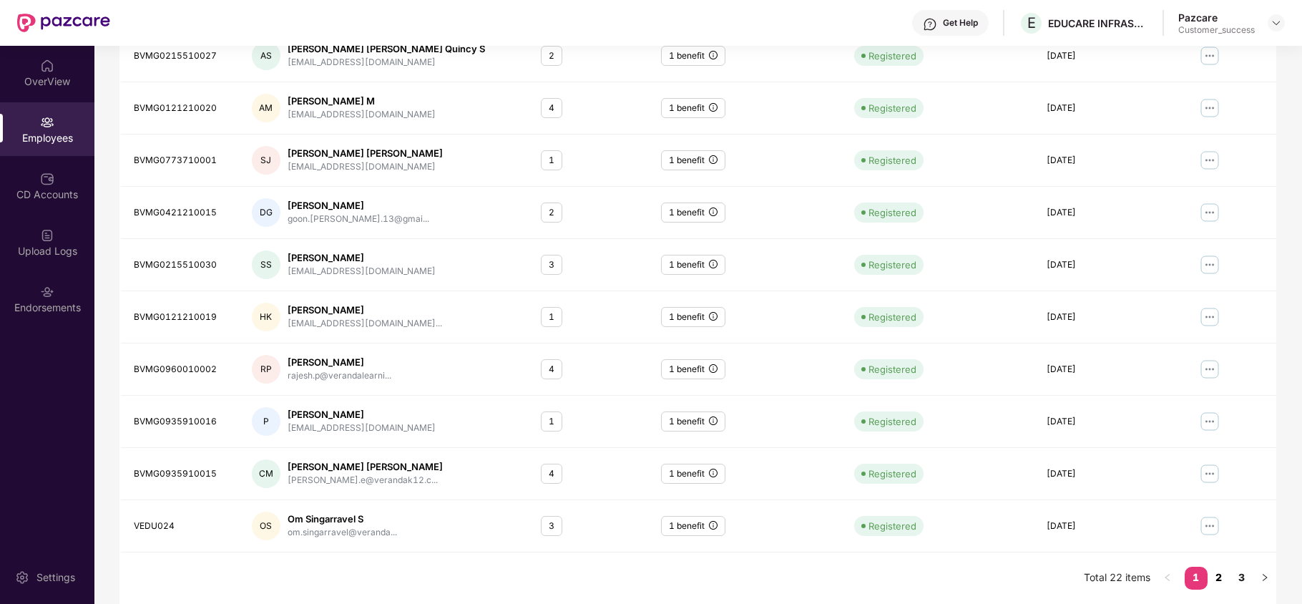
click at [1221, 579] on link "2" at bounding box center [1219, 577] width 23 height 21
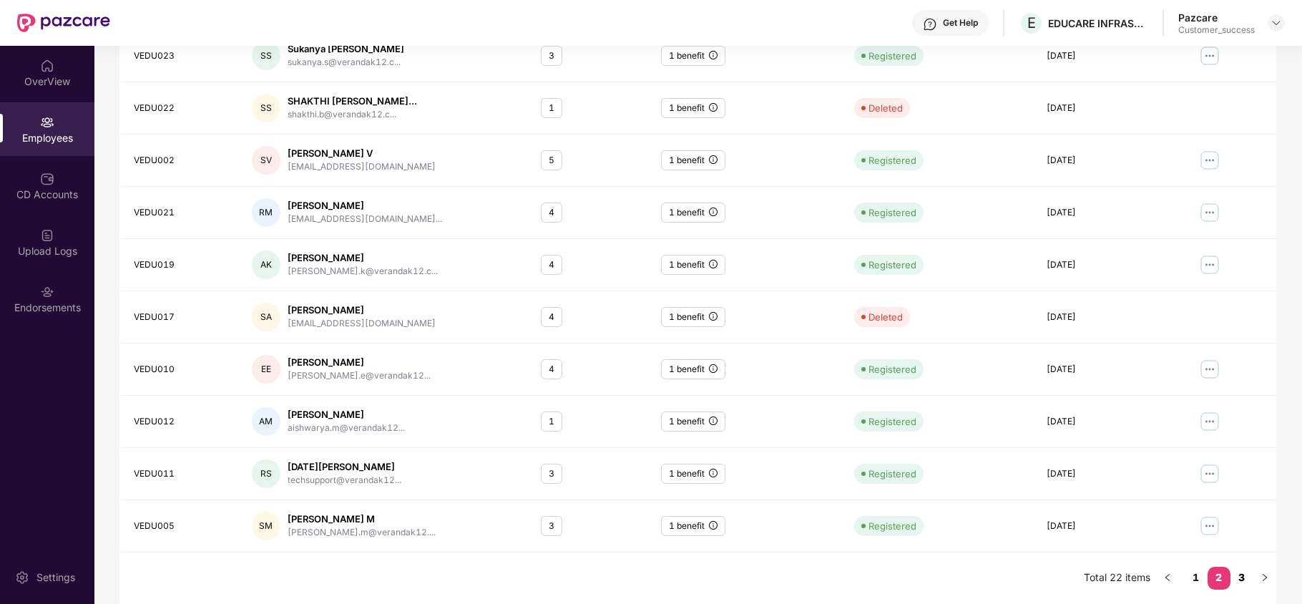
click at [1239, 579] on link "3" at bounding box center [1242, 577] width 23 height 21
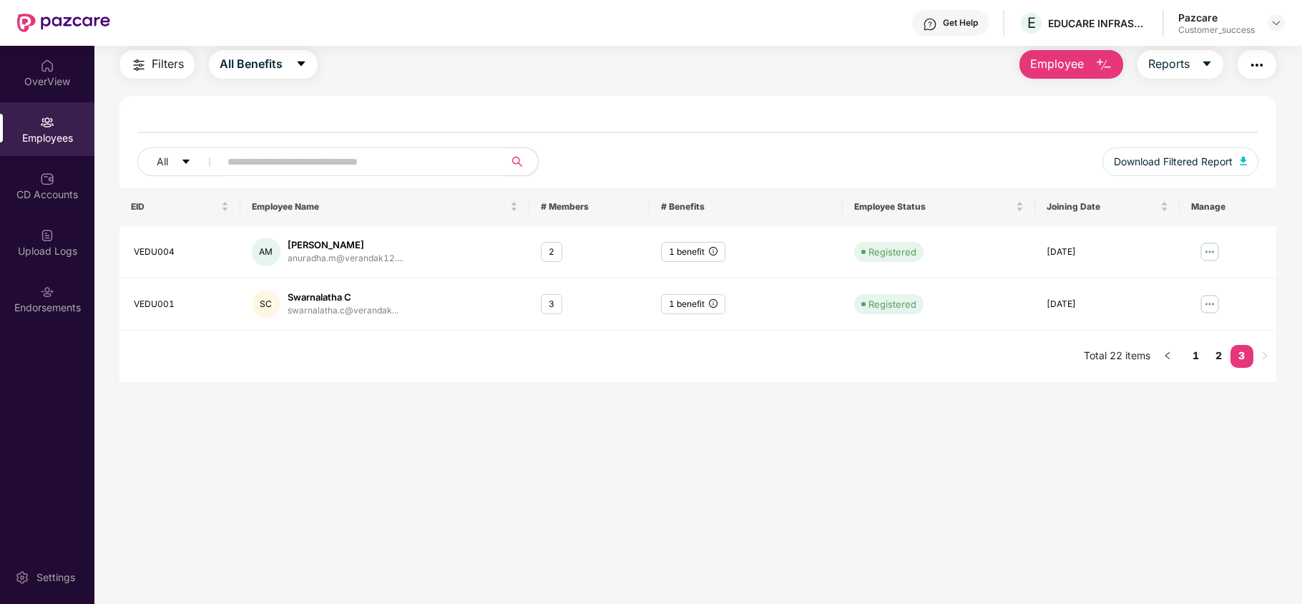
scroll to position [46, 0]
click at [1275, 23] on img at bounding box center [1276, 22] width 11 height 11
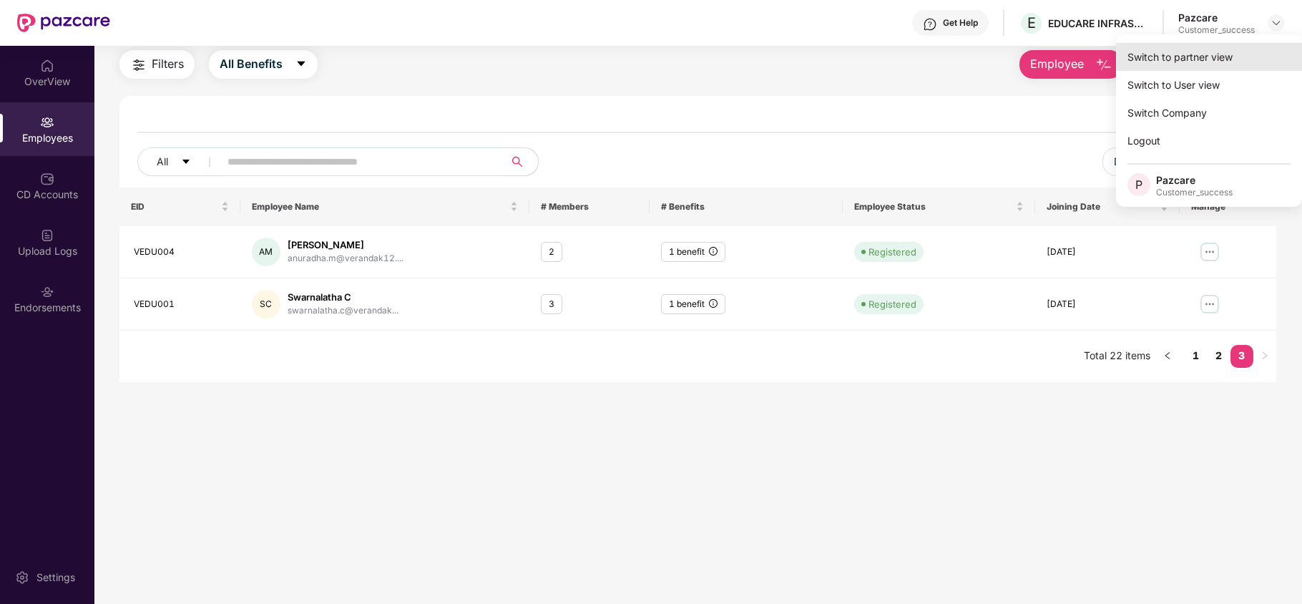
click at [1195, 63] on div "Switch to partner view" at bounding box center [1209, 57] width 186 height 28
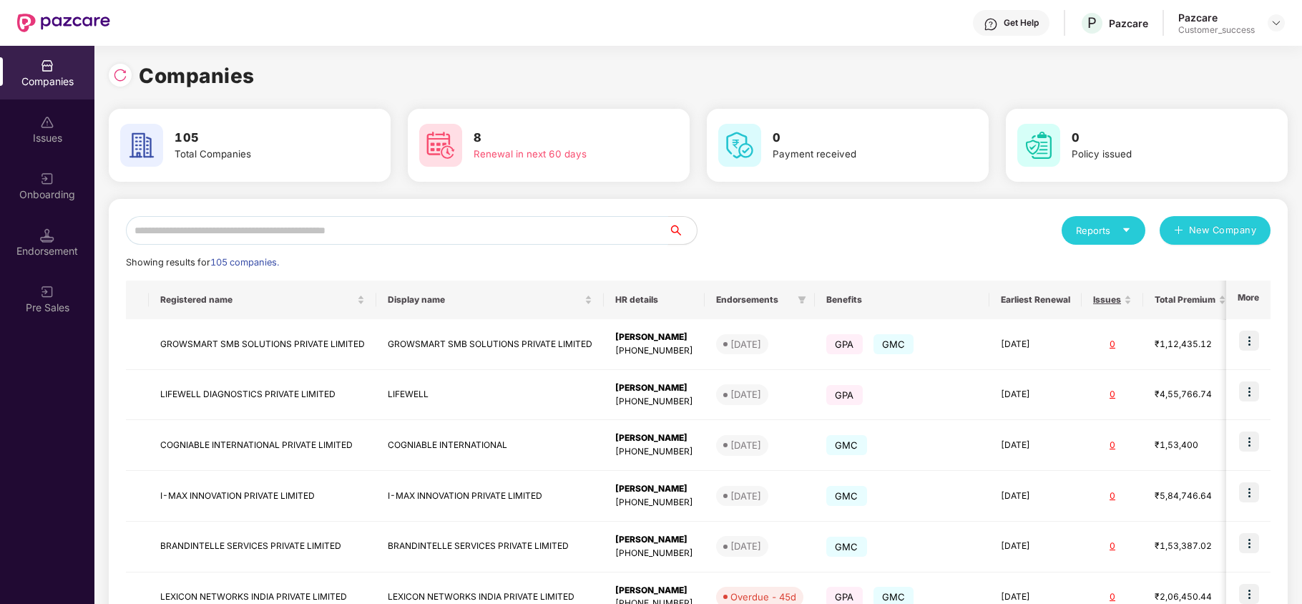
click at [381, 228] on input "text" at bounding box center [397, 230] width 542 height 29
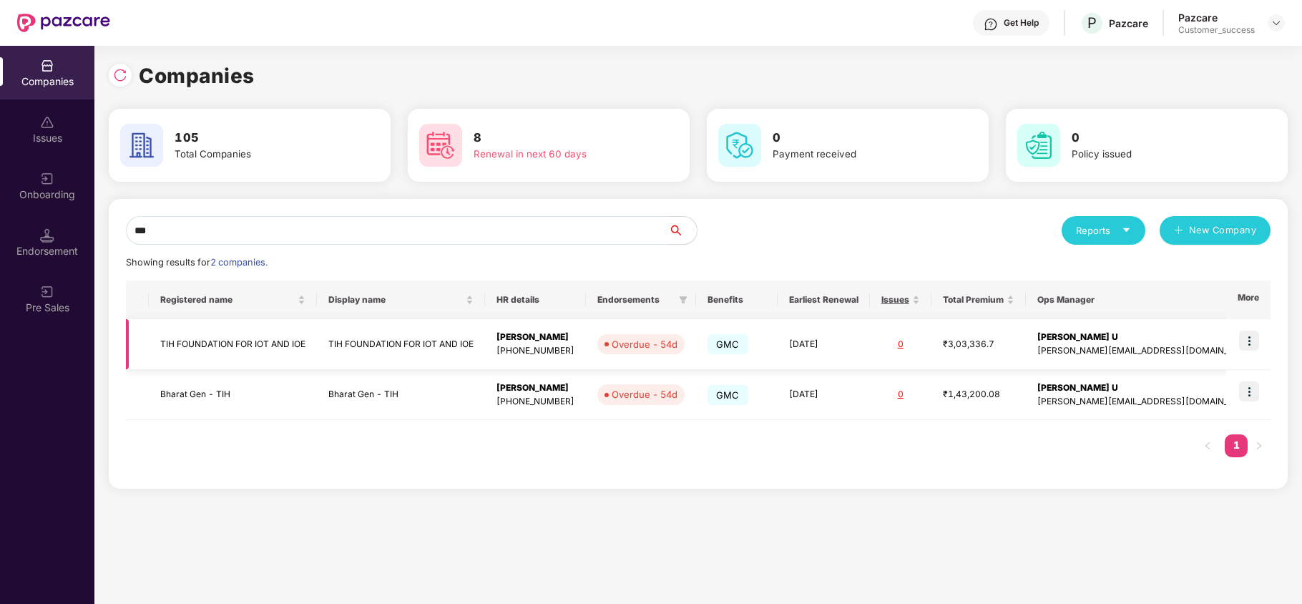
type input "***"
click at [1252, 335] on img at bounding box center [1249, 341] width 20 height 20
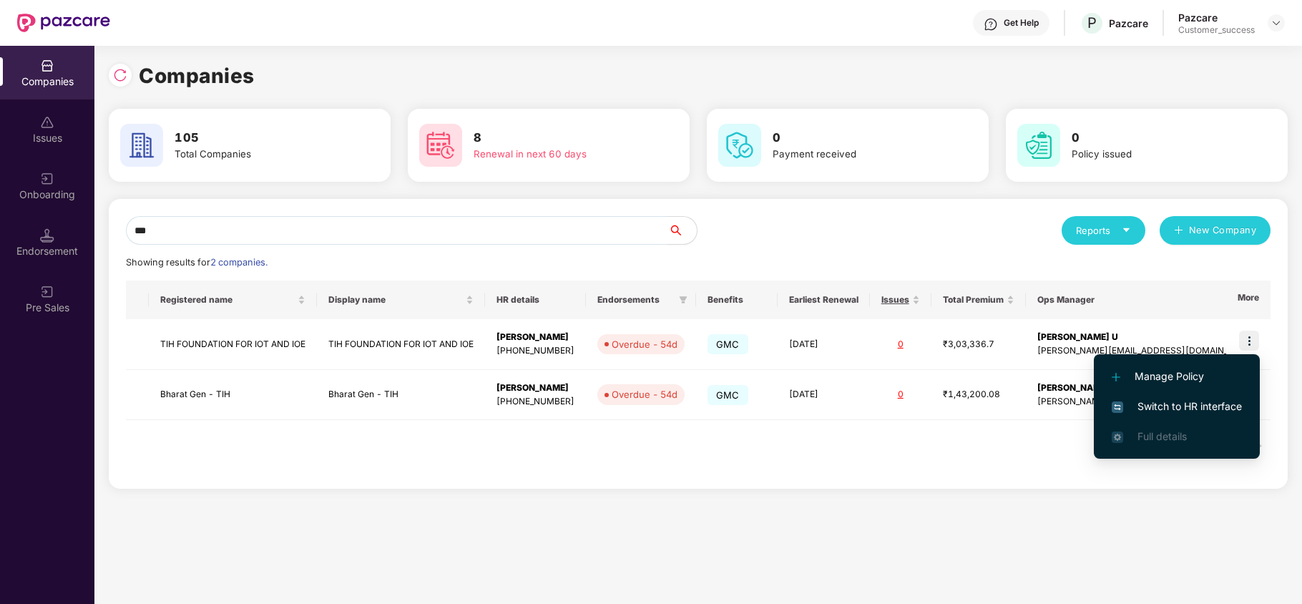
click at [1194, 405] on span "Switch to HR interface" at bounding box center [1177, 407] width 130 height 16
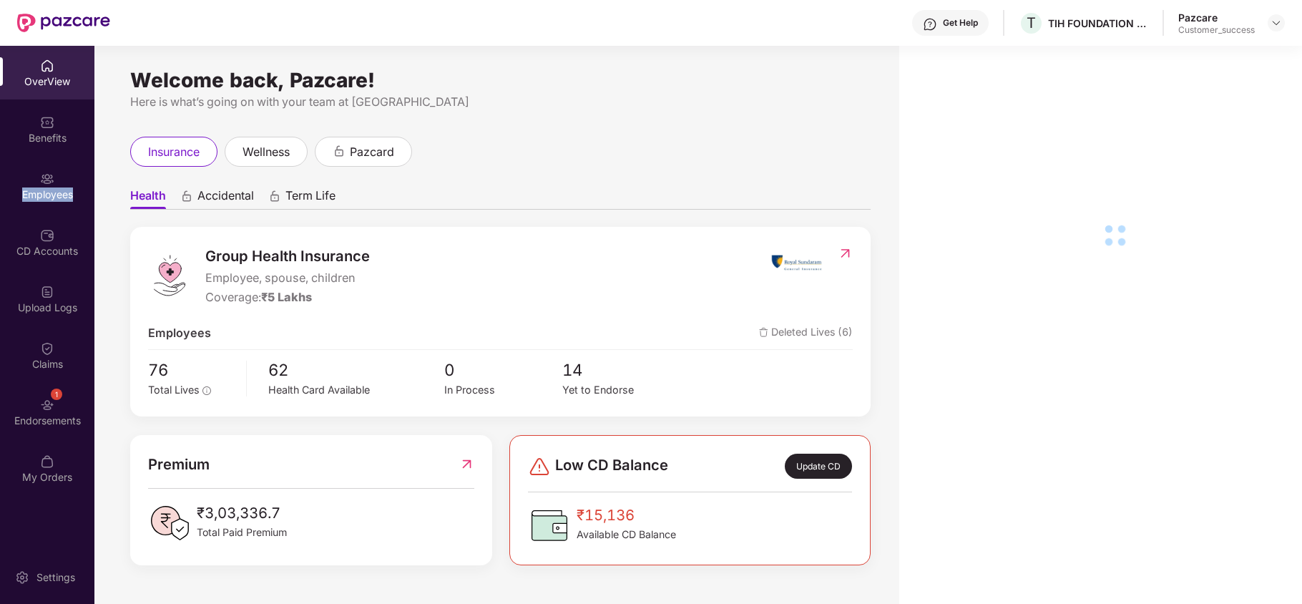
click at [46, 193] on div "Employees" at bounding box center [47, 194] width 94 height 14
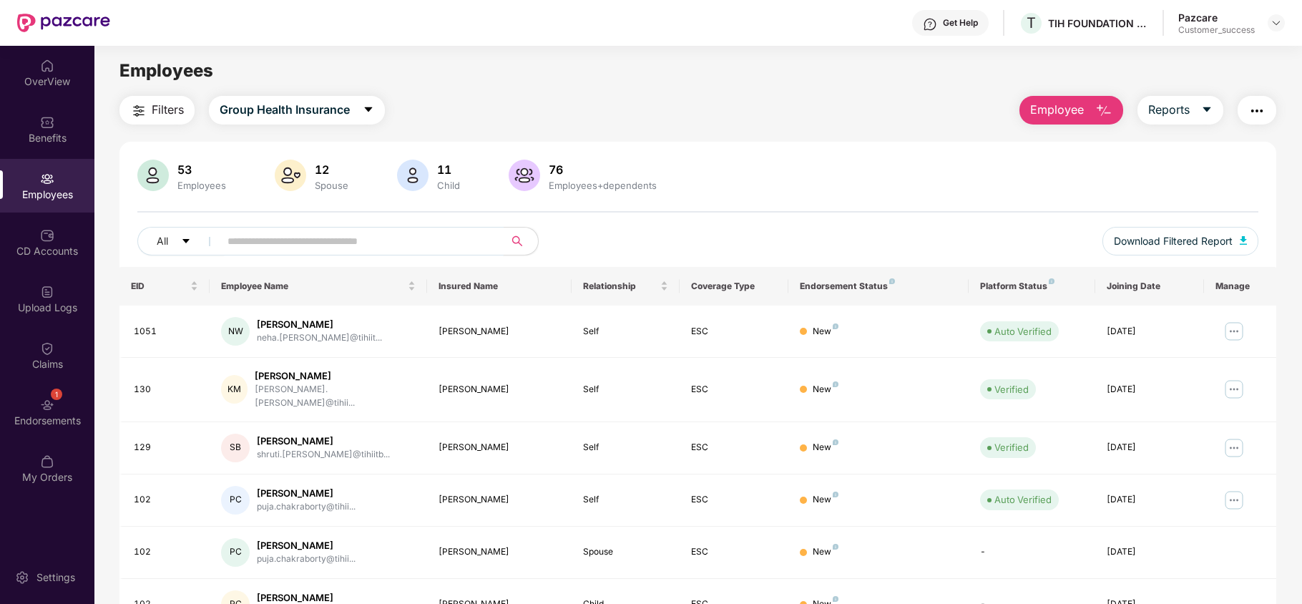
click at [268, 236] on input "text" at bounding box center [356, 240] width 257 height 21
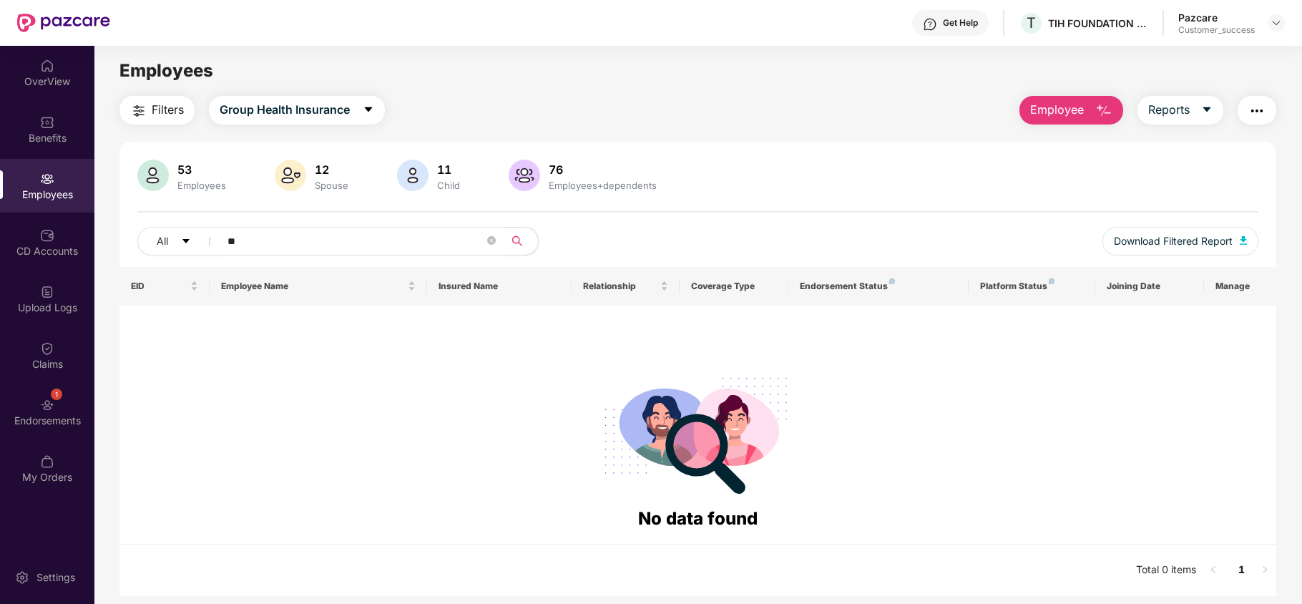
type input "*"
type input "****"
click at [1274, 24] on img at bounding box center [1276, 22] width 11 height 11
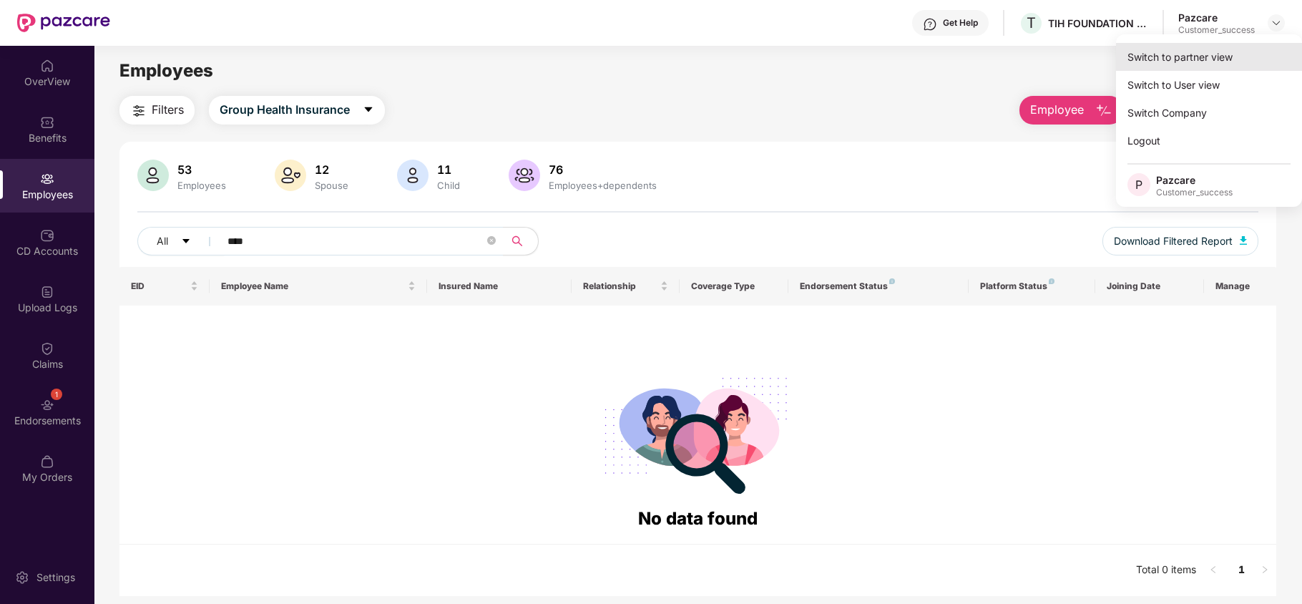
click at [1212, 61] on div "Switch to partner view" at bounding box center [1209, 57] width 186 height 28
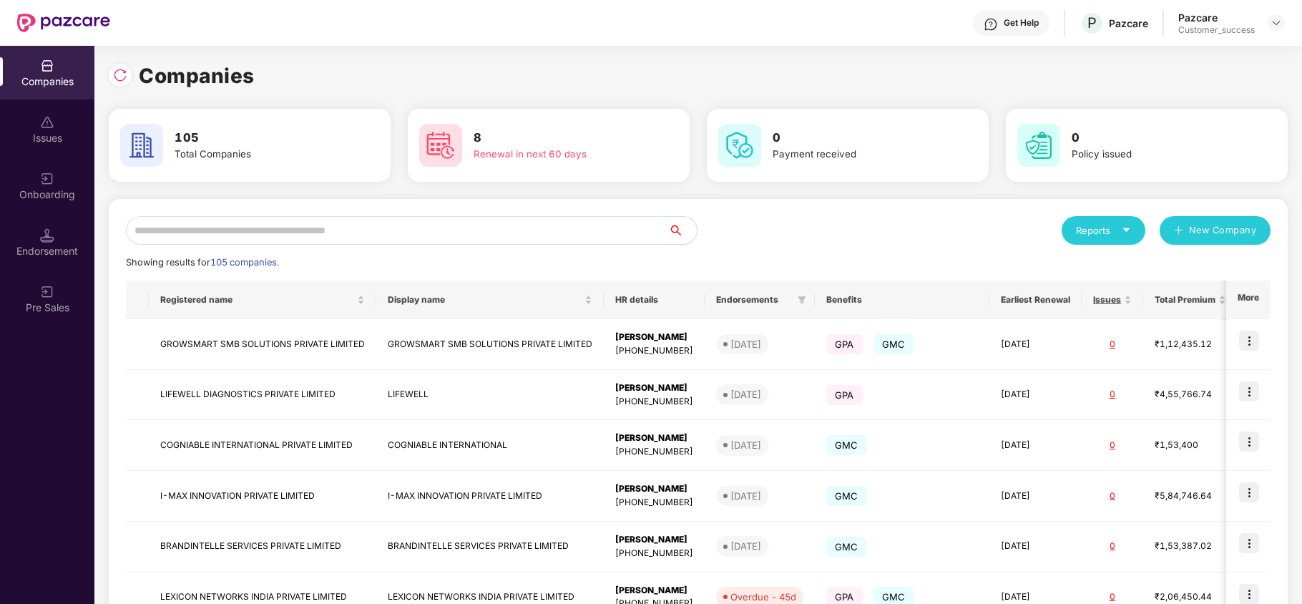
click at [414, 235] on input "text" at bounding box center [397, 230] width 542 height 29
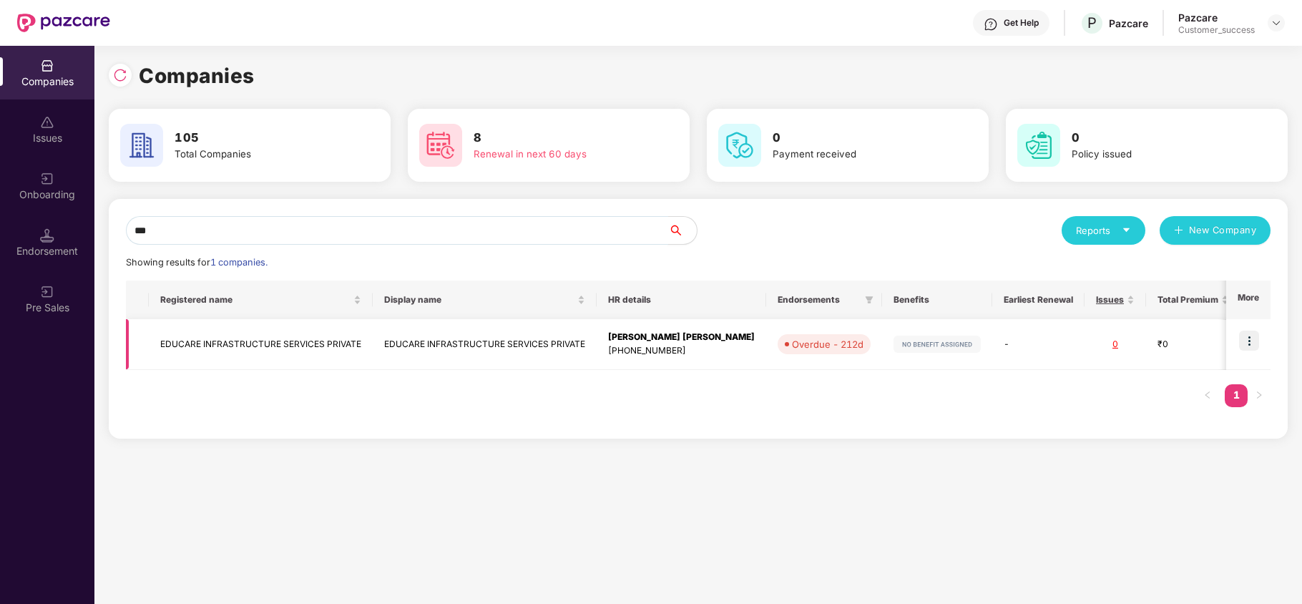
type input "***"
click at [255, 352] on td "EDUCARE INFRASTRUCTURE SERVICES PRIVATE" at bounding box center [261, 344] width 224 height 51
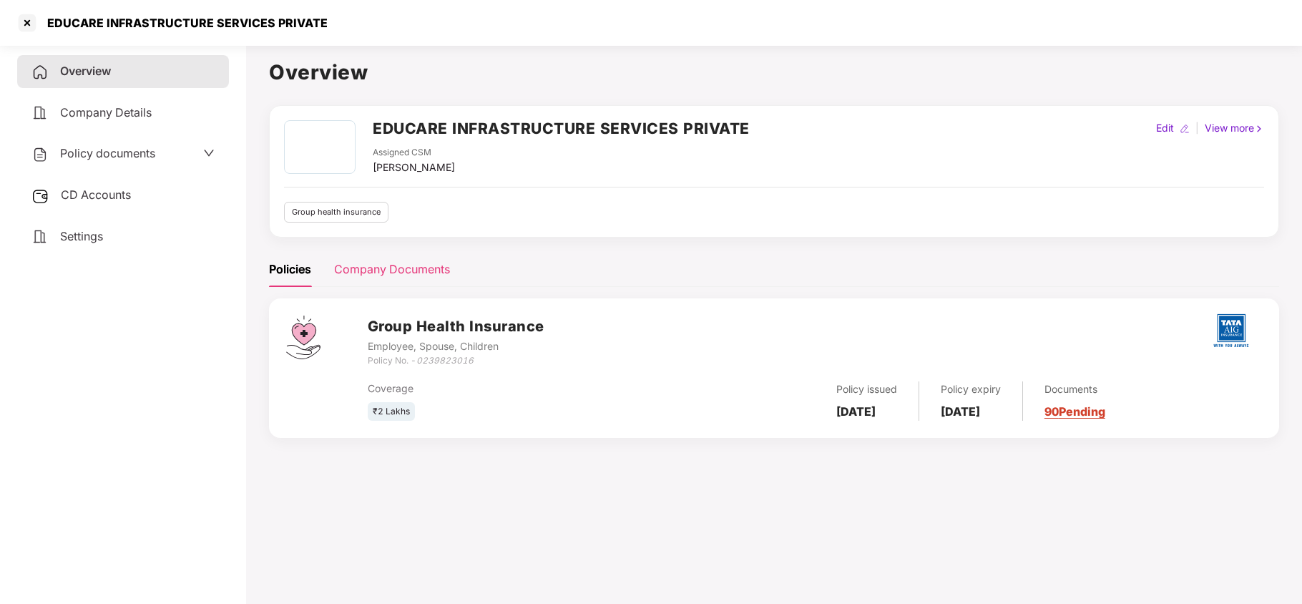
click at [373, 253] on div "Company Documents" at bounding box center [392, 269] width 116 height 35
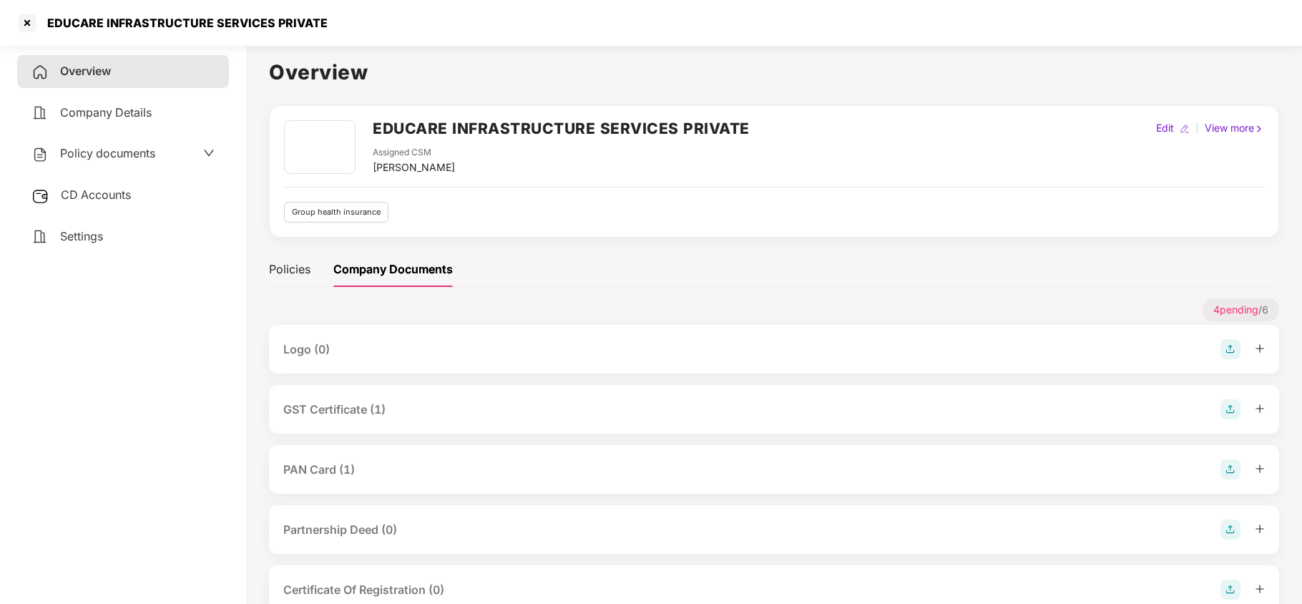
click at [407, 410] on div "GST Certificate (1)" at bounding box center [774, 409] width 982 height 20
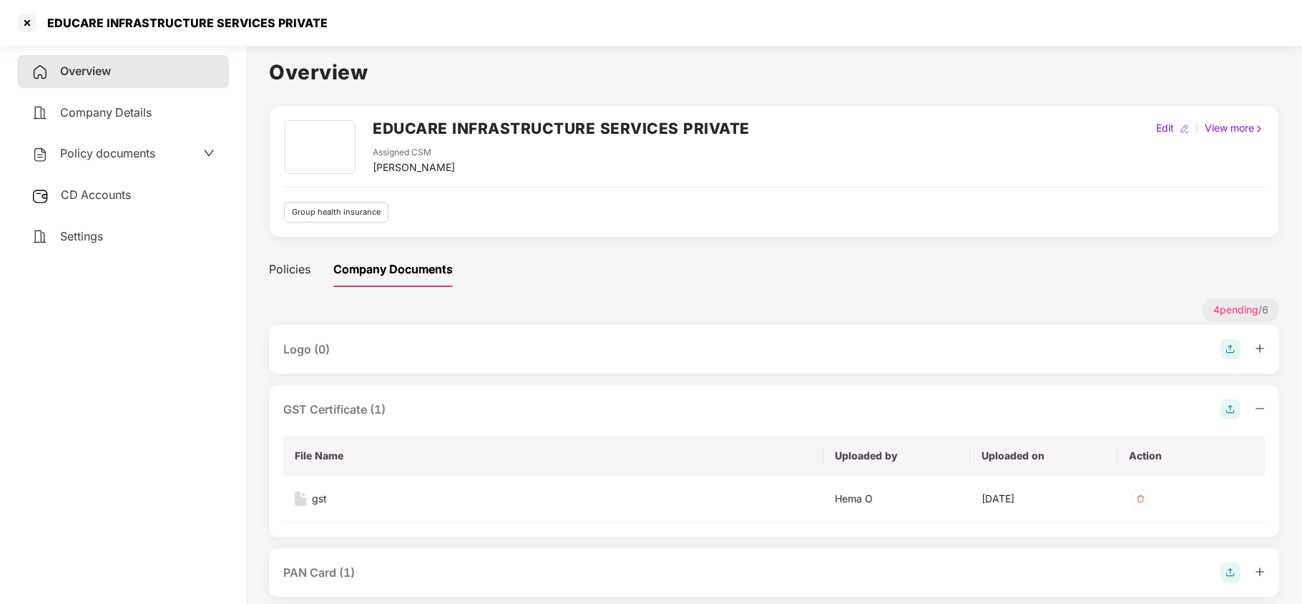
scroll to position [107, 0]
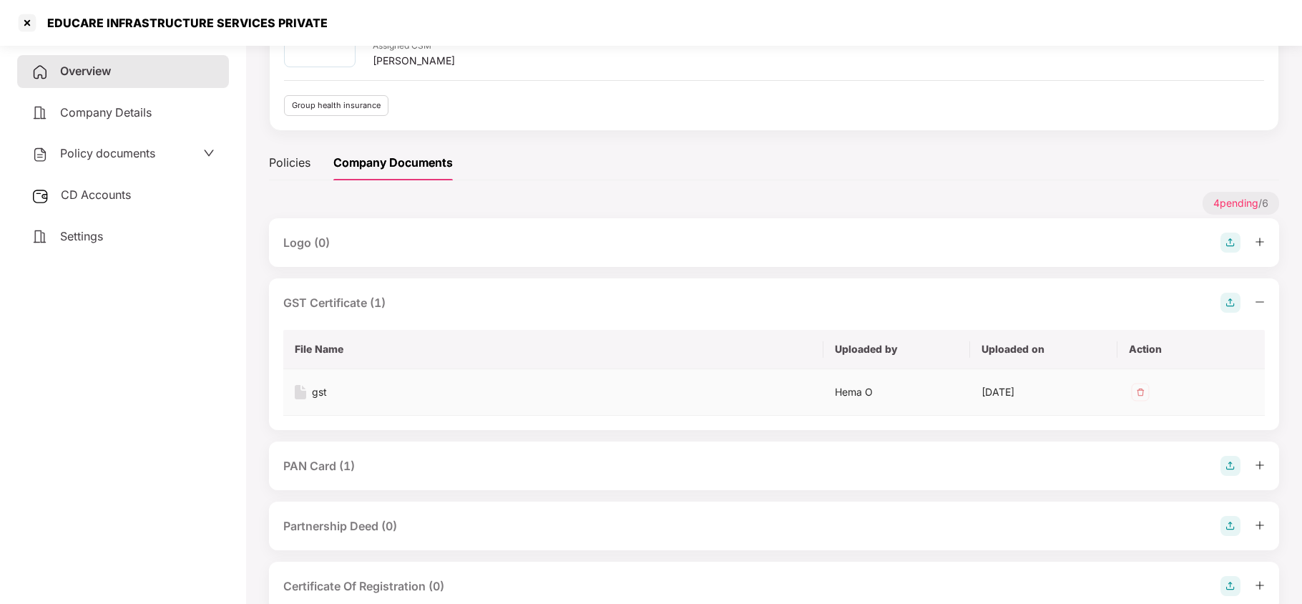
click at [323, 396] on div "gst" at bounding box center [319, 392] width 15 height 16
click at [318, 392] on div "gst" at bounding box center [319, 392] width 15 height 16
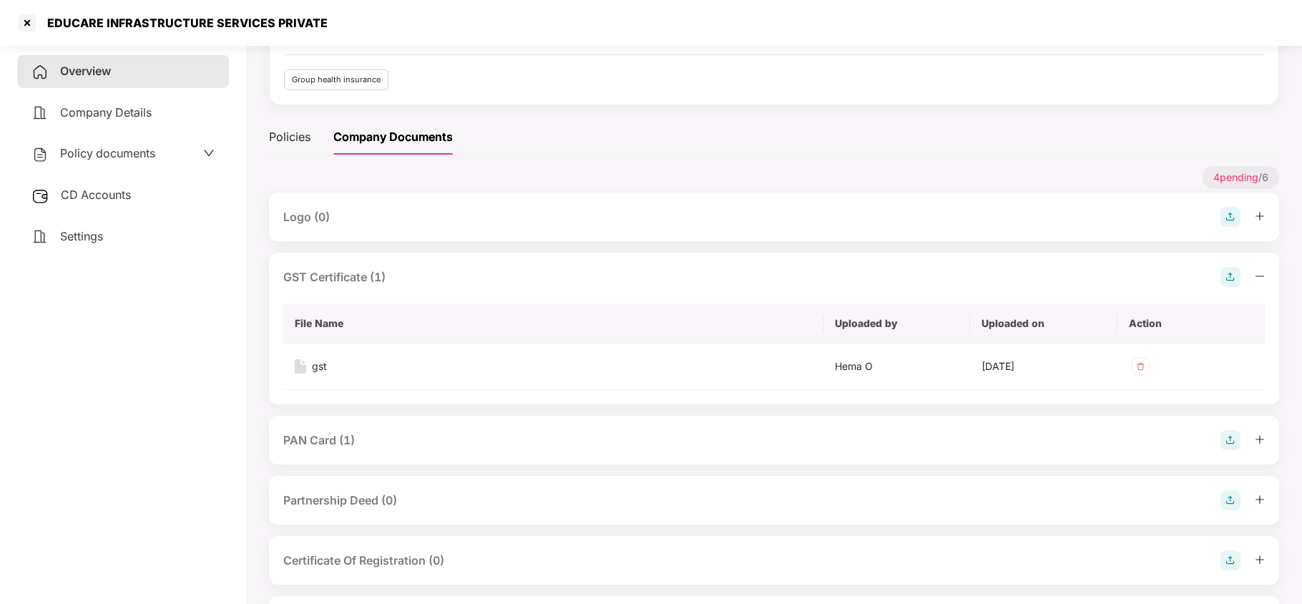
click at [347, 444] on div "PAN Card (1)" at bounding box center [319, 441] width 72 height 18
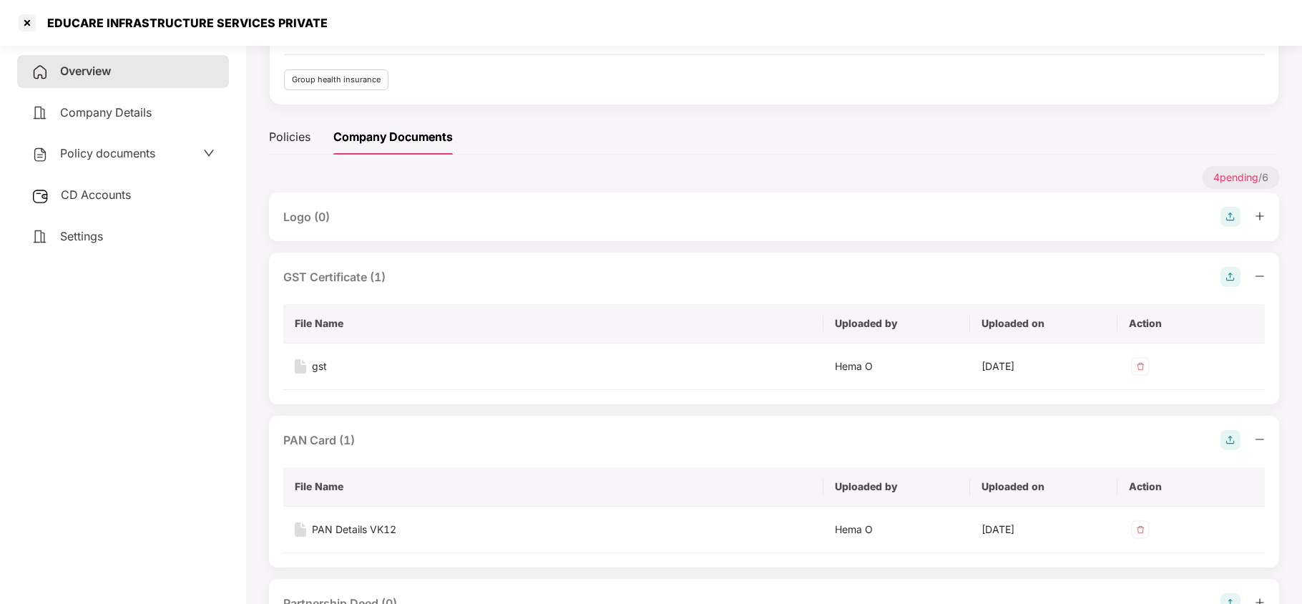
scroll to position [244, 0]
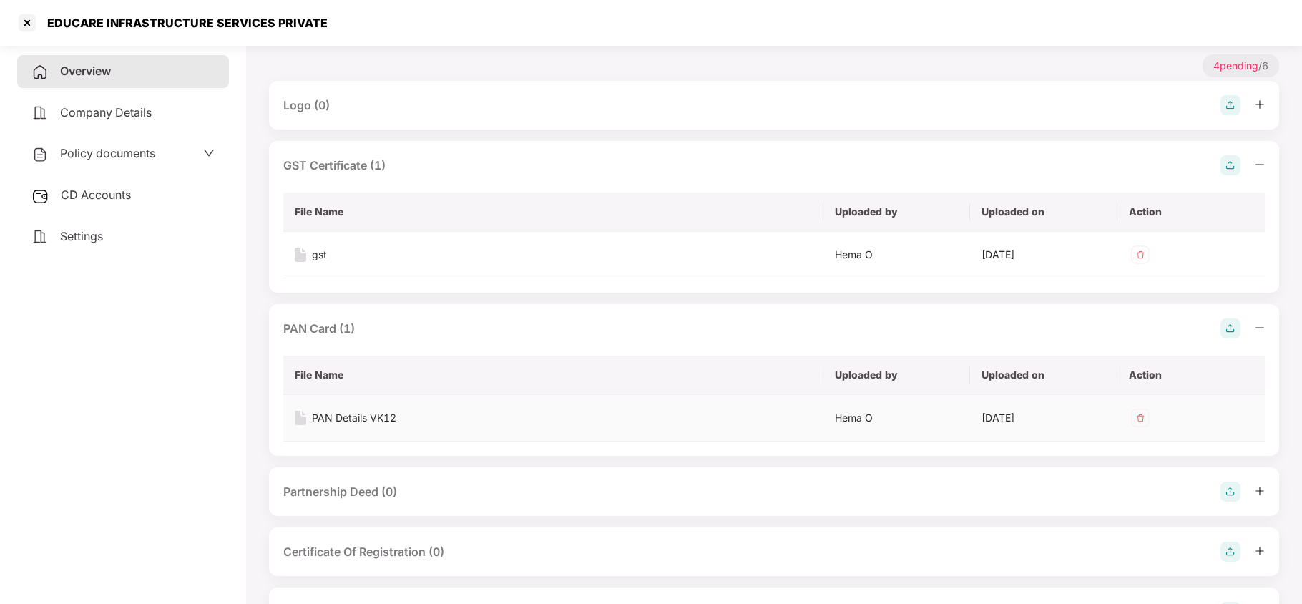
click at [384, 419] on div "PAN Details VK12" at bounding box center [354, 418] width 84 height 16
click at [322, 255] on div "gst" at bounding box center [319, 255] width 15 height 16
click at [315, 256] on div "gst" at bounding box center [319, 255] width 15 height 16
click at [319, 252] on div "gst" at bounding box center [319, 255] width 15 height 16
click at [312, 258] on div "gst" at bounding box center [319, 255] width 15 height 16
